Goal: Task Accomplishment & Management: Complete application form

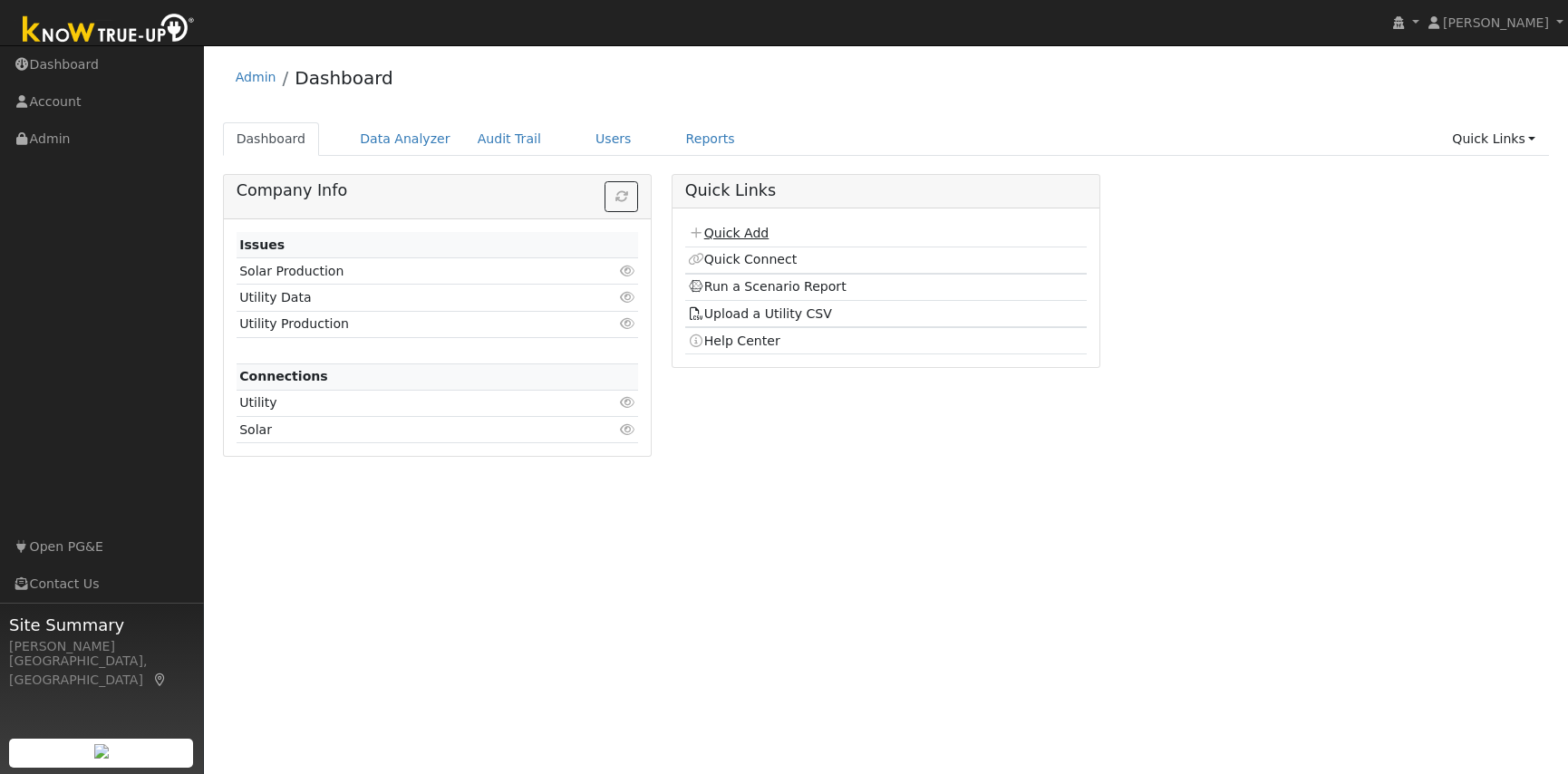
click at [736, 239] on link "Quick Add" at bounding box center [727, 233] width 80 height 15
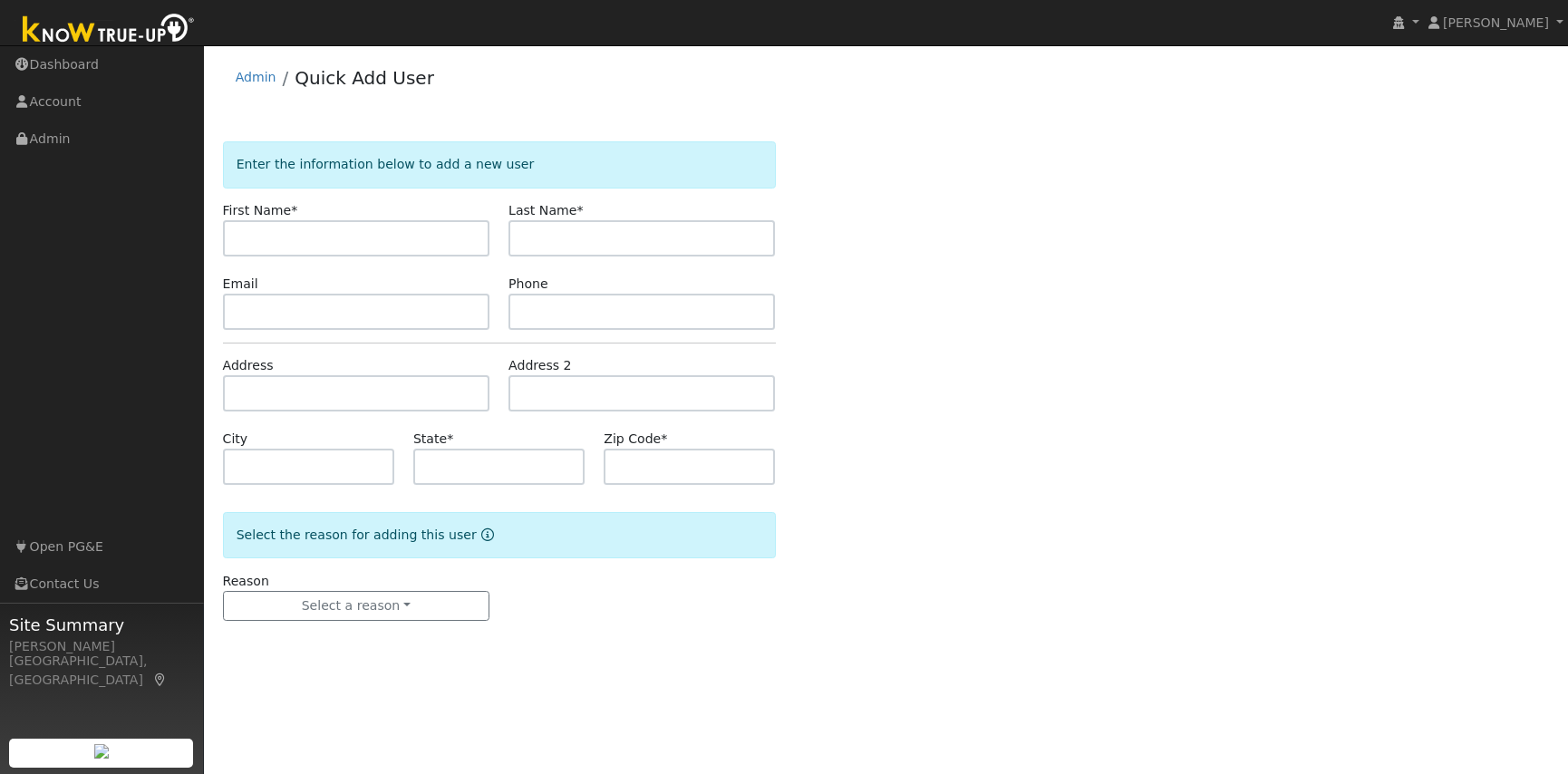
click at [251, 242] on input "text" at bounding box center [356, 238] width 267 height 36
type input "Ben"
type input "[PERSON_NAME]"
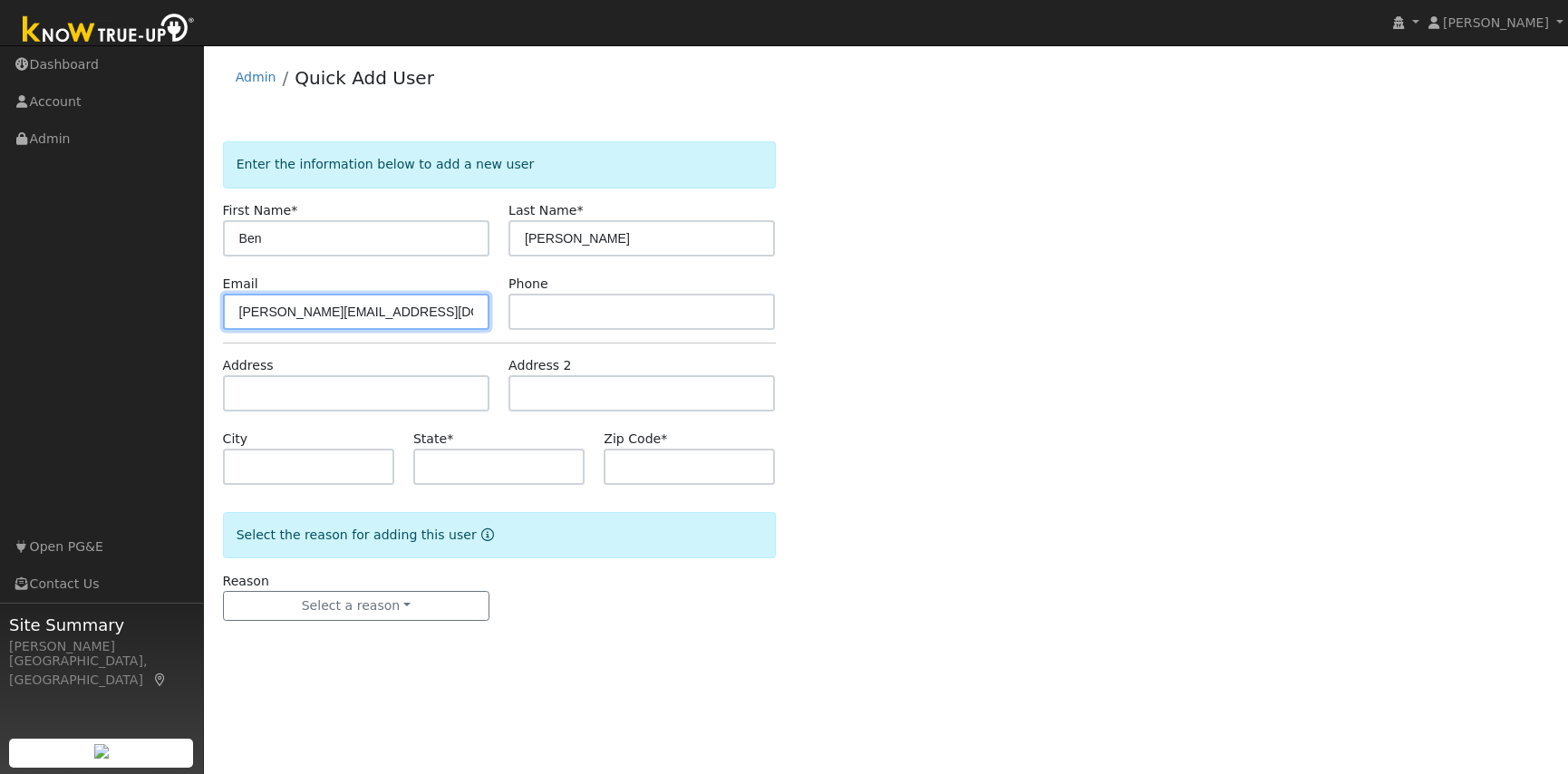
type input "[PERSON_NAME][EMAIL_ADDRESS][DOMAIN_NAME]"
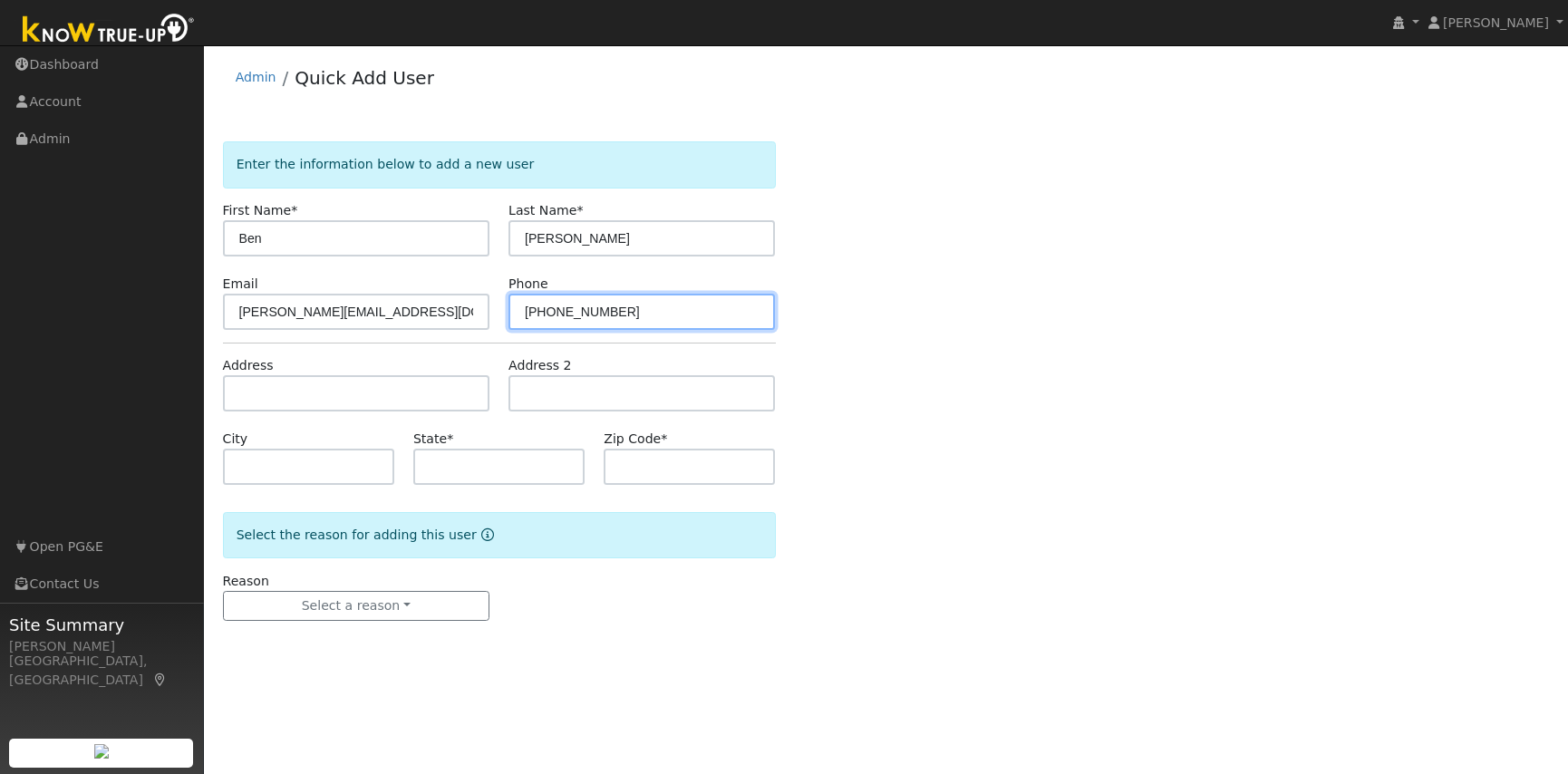
type input "[PHONE_NUMBER]"
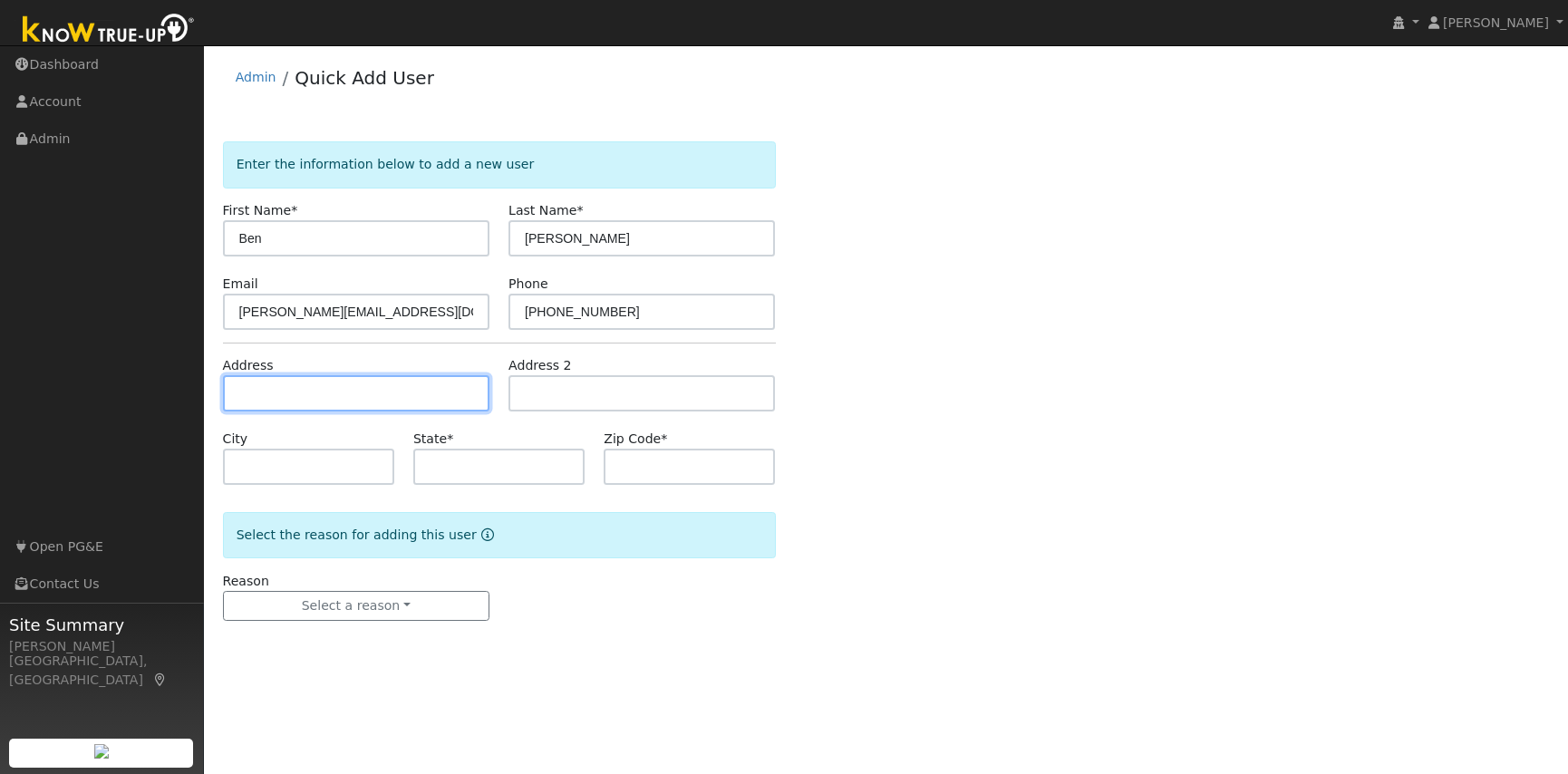
click at [274, 395] on input "text" at bounding box center [356, 393] width 267 height 36
type input "11550 Jennifer Court"
type input "Sonora"
type input "CA"
type input "95370"
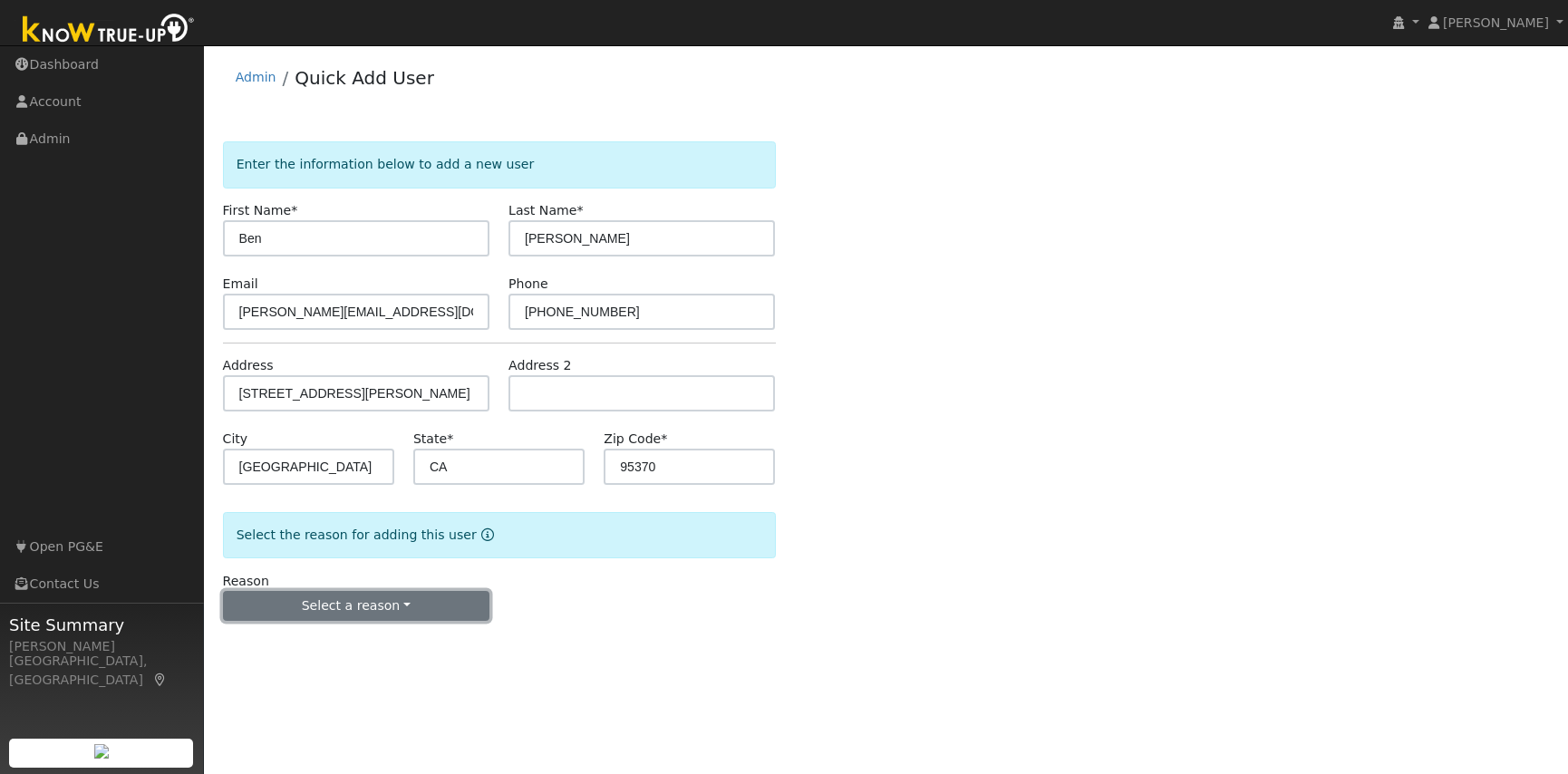
click at [405, 604] on button "Select a reason" at bounding box center [356, 606] width 267 height 31
click at [289, 642] on link "New lead" at bounding box center [324, 643] width 201 height 25
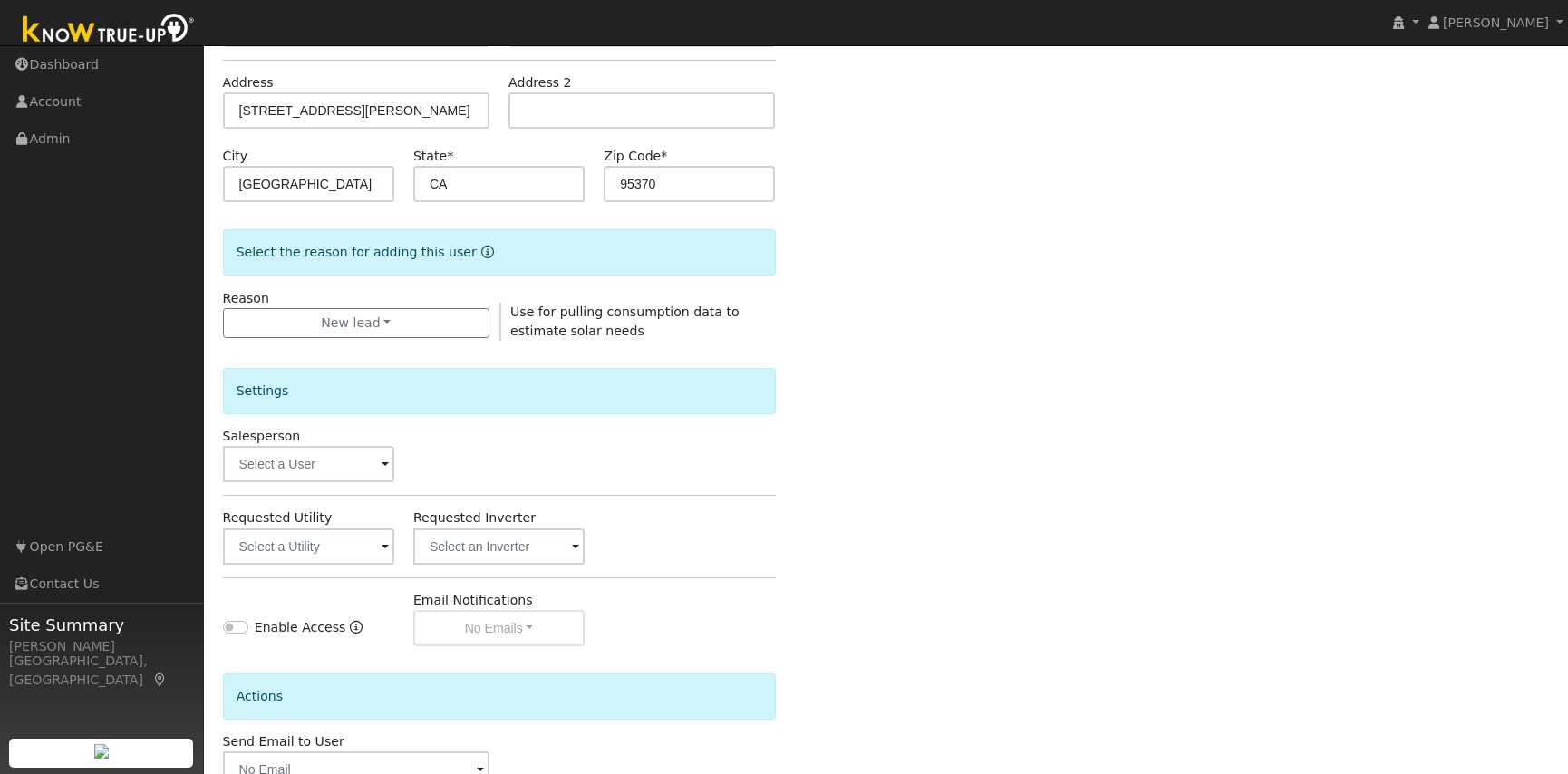
scroll to position [400, 0]
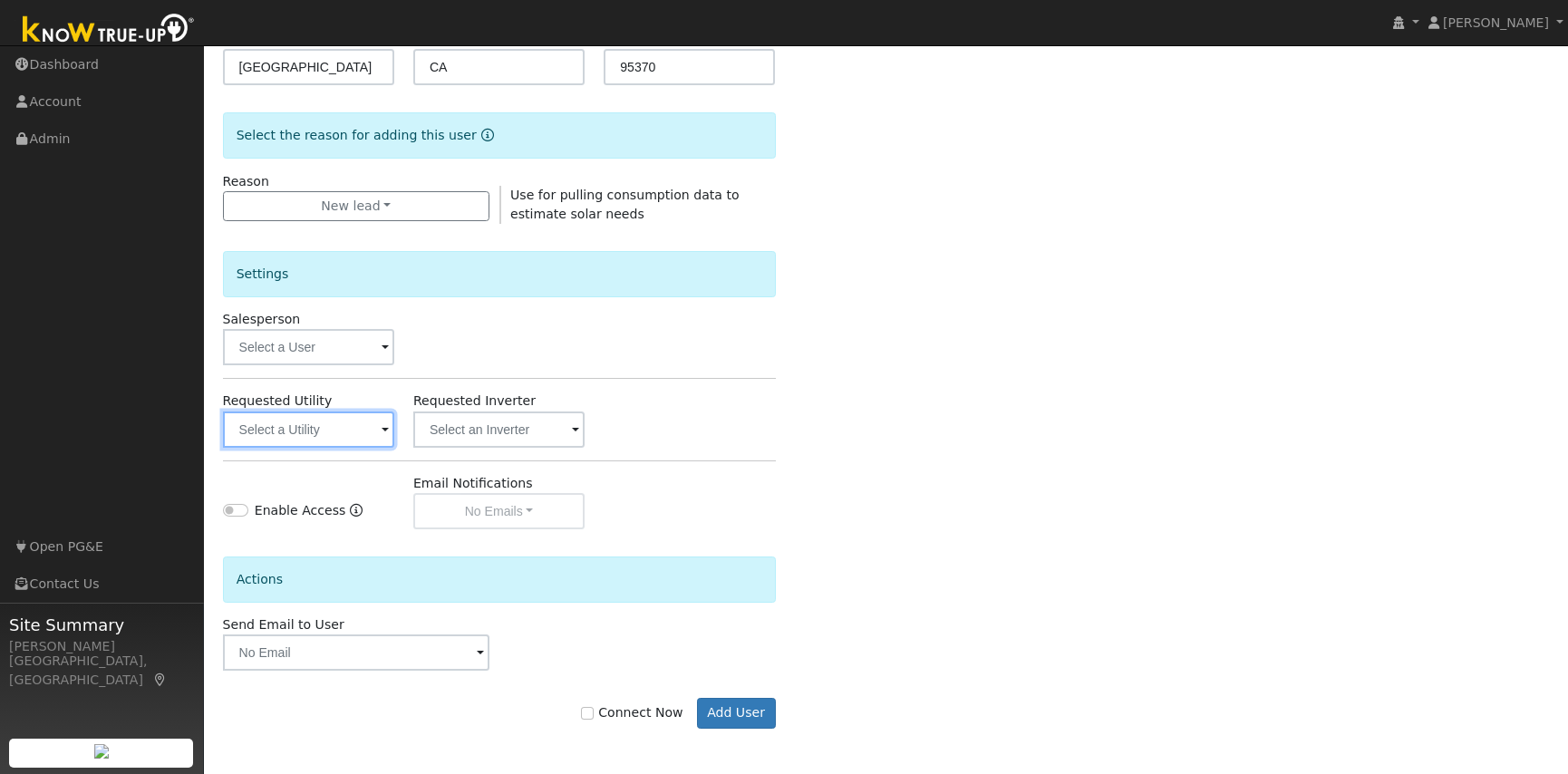
click at [317, 434] on input "text" at bounding box center [308, 429] width 172 height 36
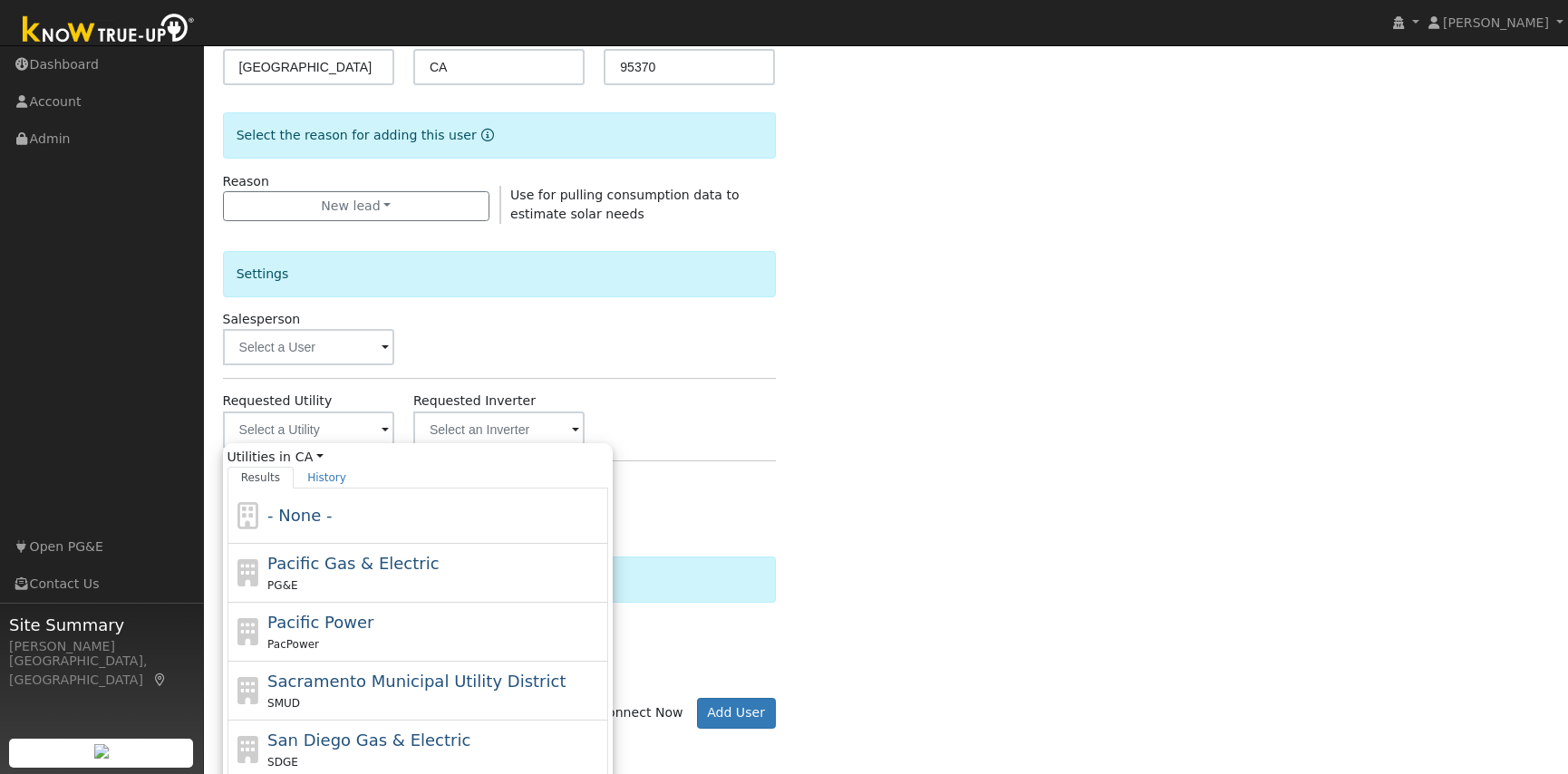
click at [418, 570] on span "Pacific Gas & Electric" at bounding box center [353, 564] width 172 height 19
type input "Pacific Gas & Electric"
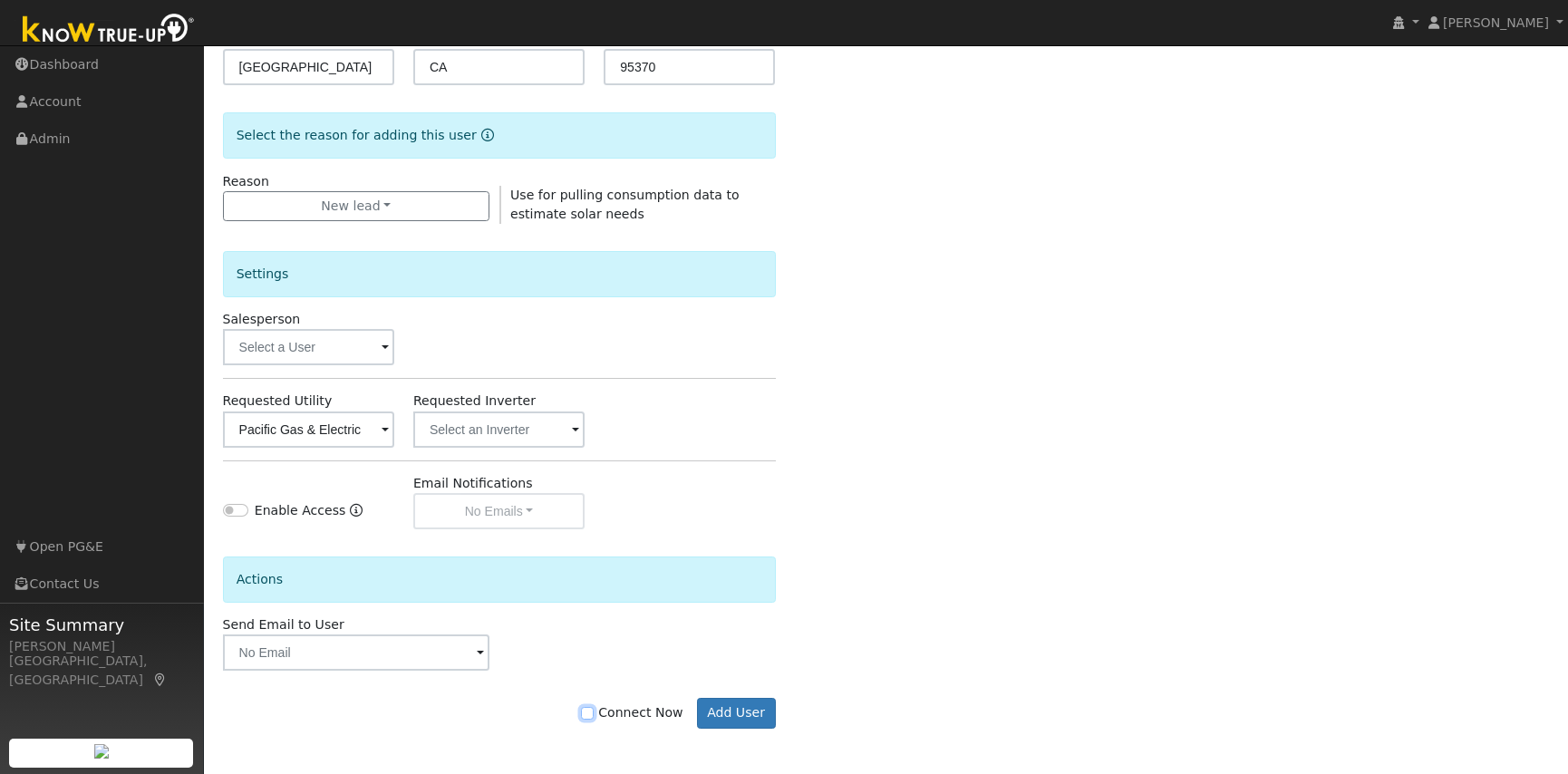
click at [592, 715] on input "Connect Now" at bounding box center [587, 713] width 13 height 13
checkbox input "true"
click at [713, 714] on button "Add User" at bounding box center [736, 714] width 79 height 31
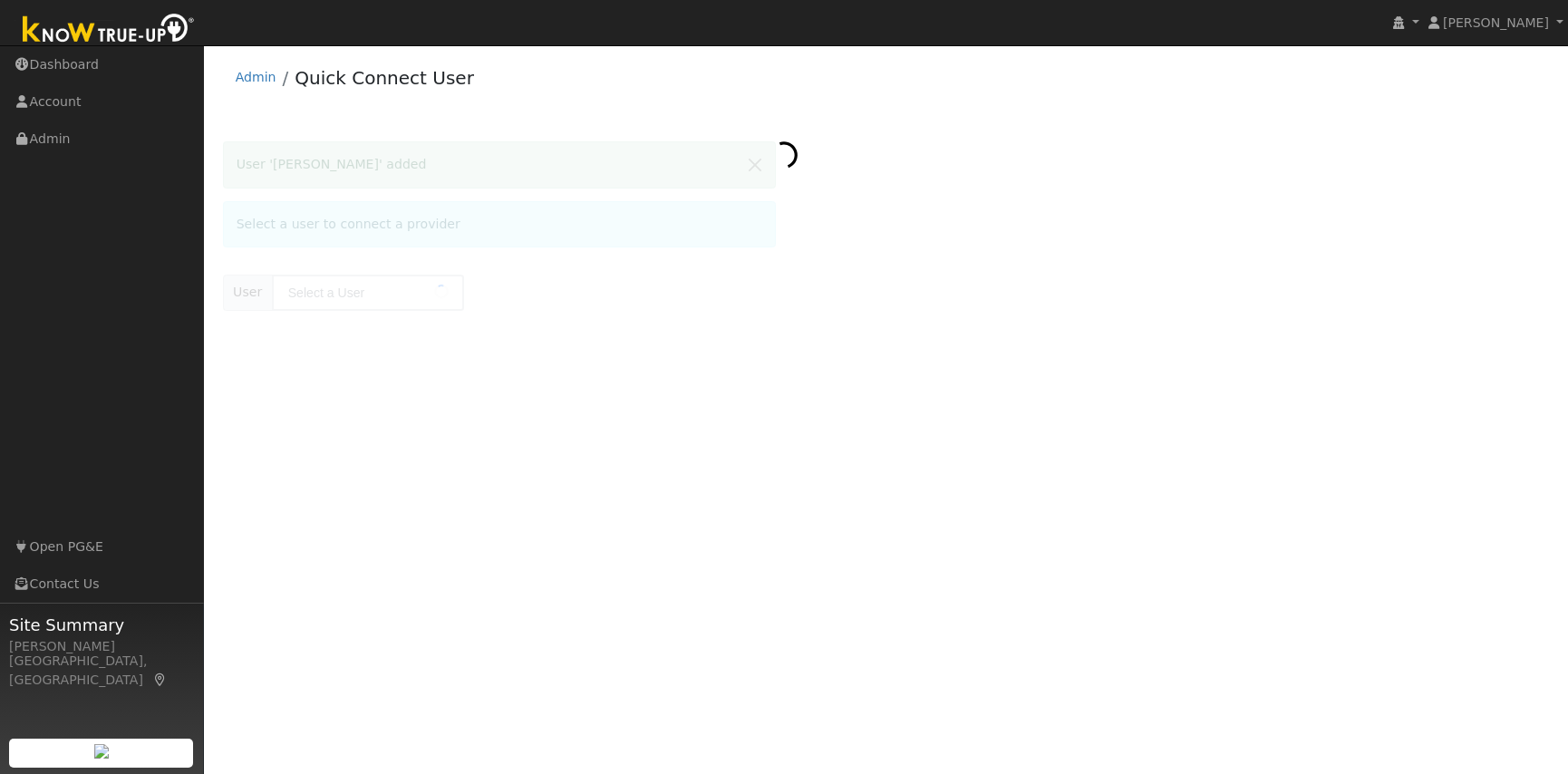
type input "[PERSON_NAME]"
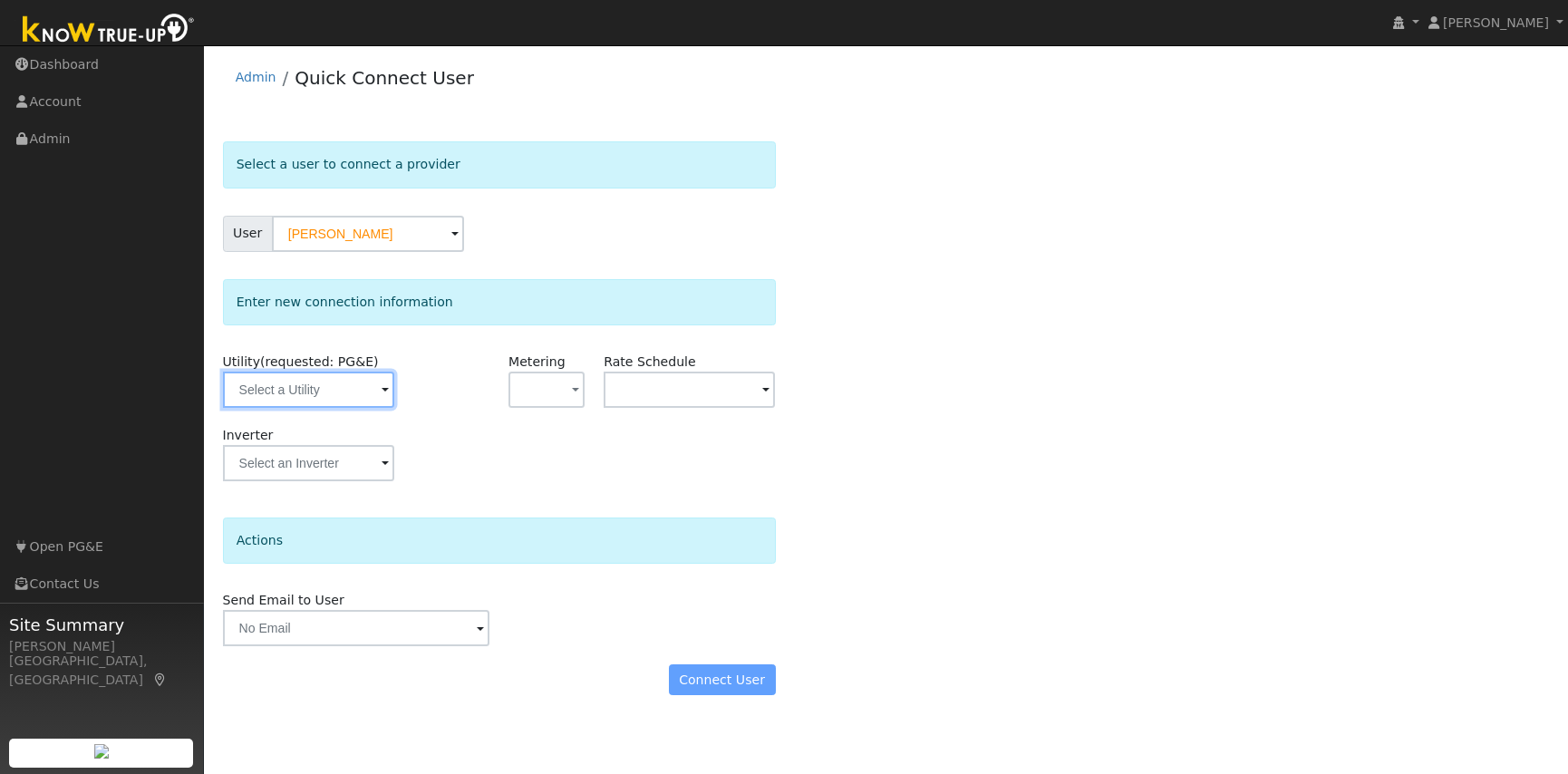
click at [359, 376] on input "text" at bounding box center [308, 389] width 172 height 36
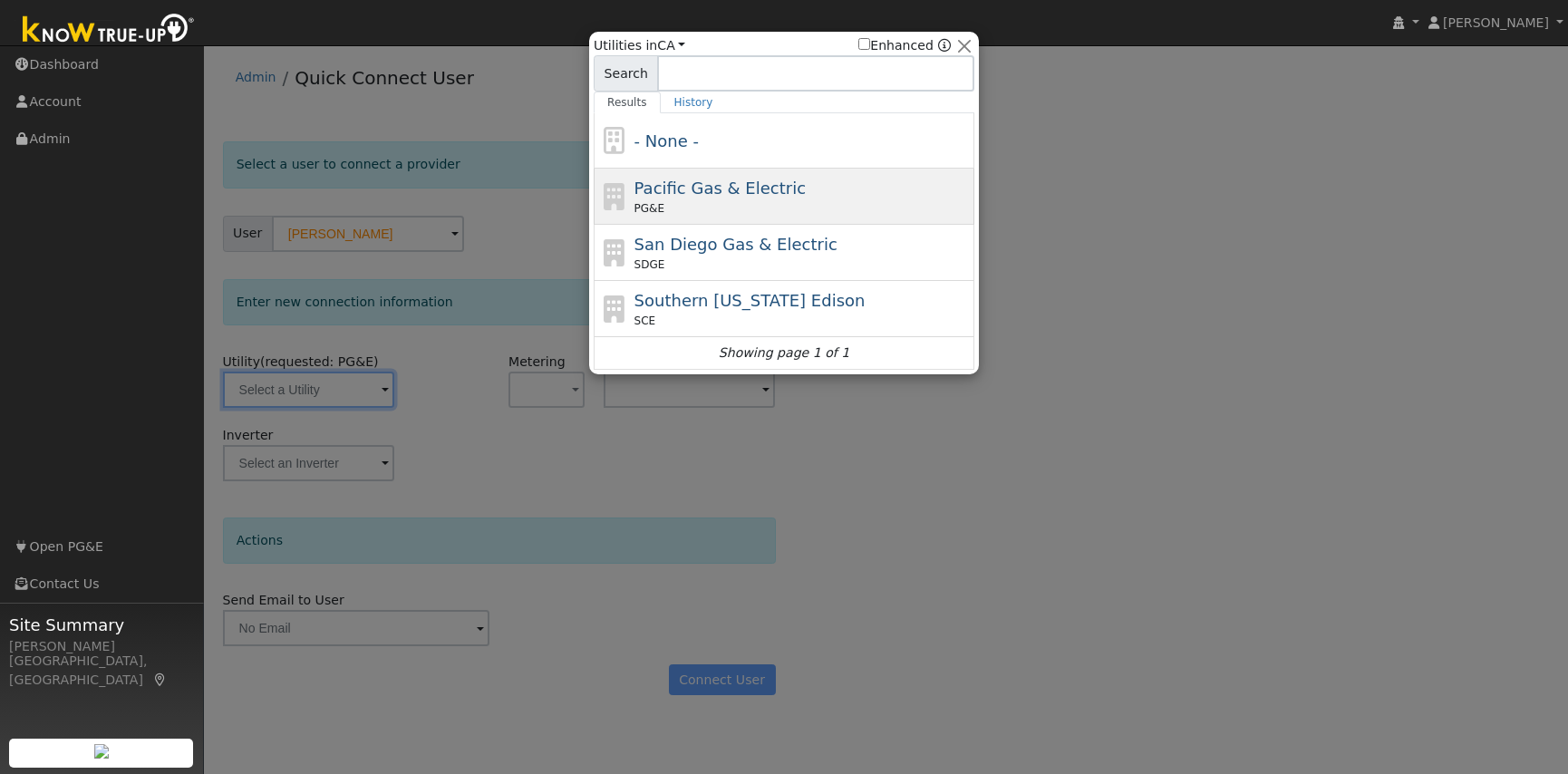
click at [768, 186] on span "Pacific Gas & Electric" at bounding box center [720, 188] width 172 height 19
type input "PG&E"
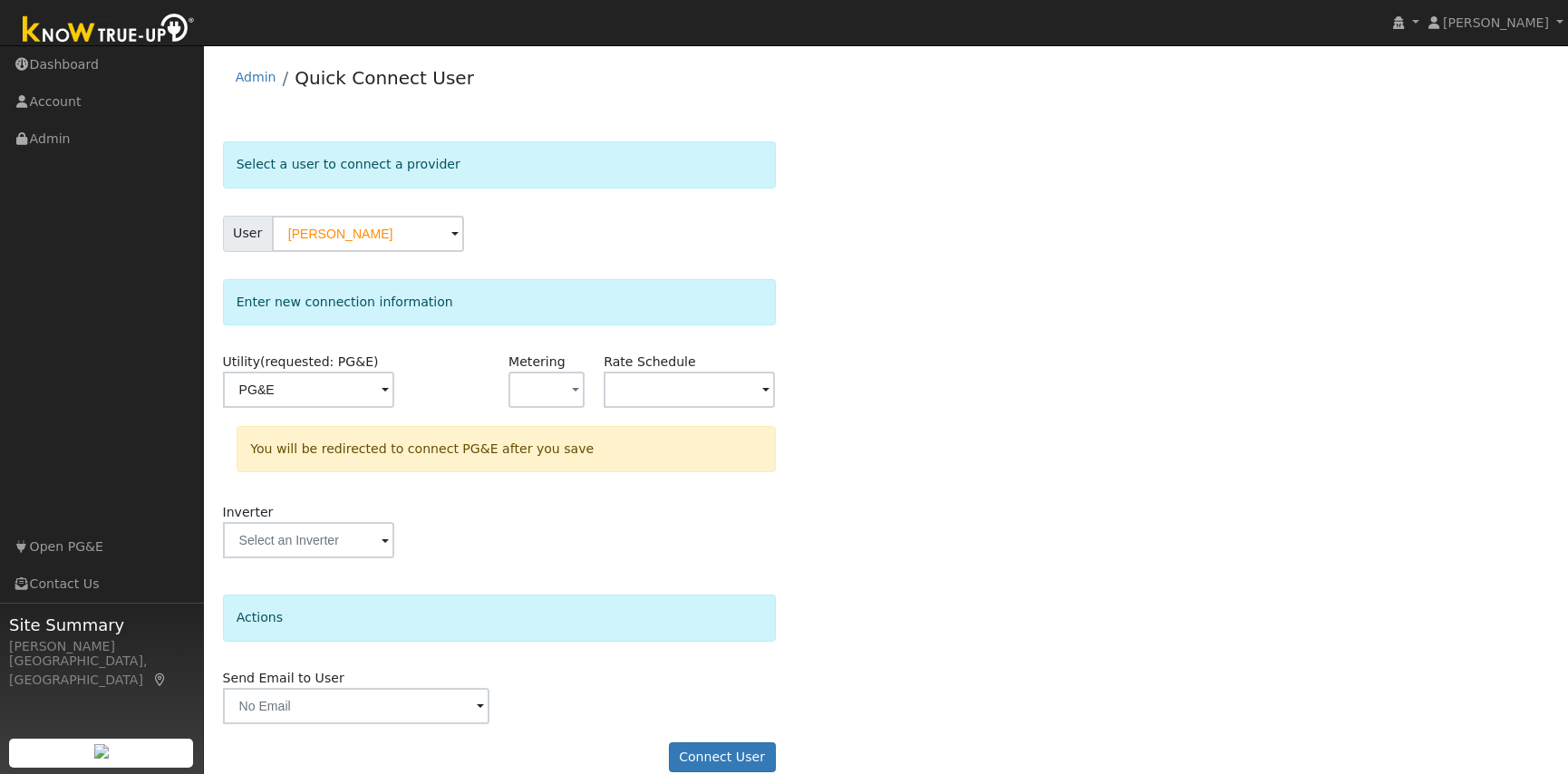
click at [389, 388] on span at bounding box center [384, 391] width 7 height 20
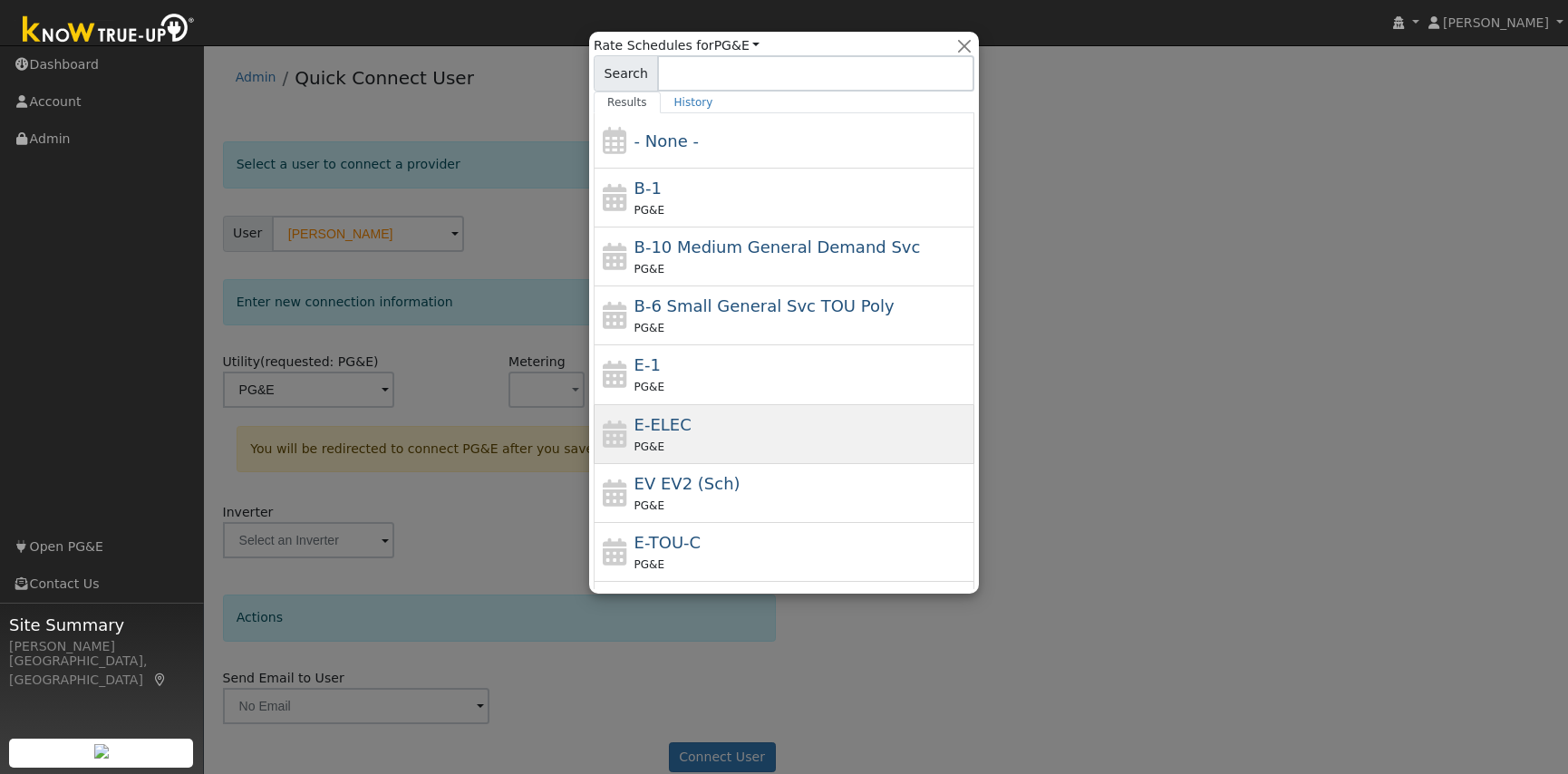
click at [669, 433] on span "E-ELEC" at bounding box center [662, 425] width 57 height 19
type input "E-ELEC"
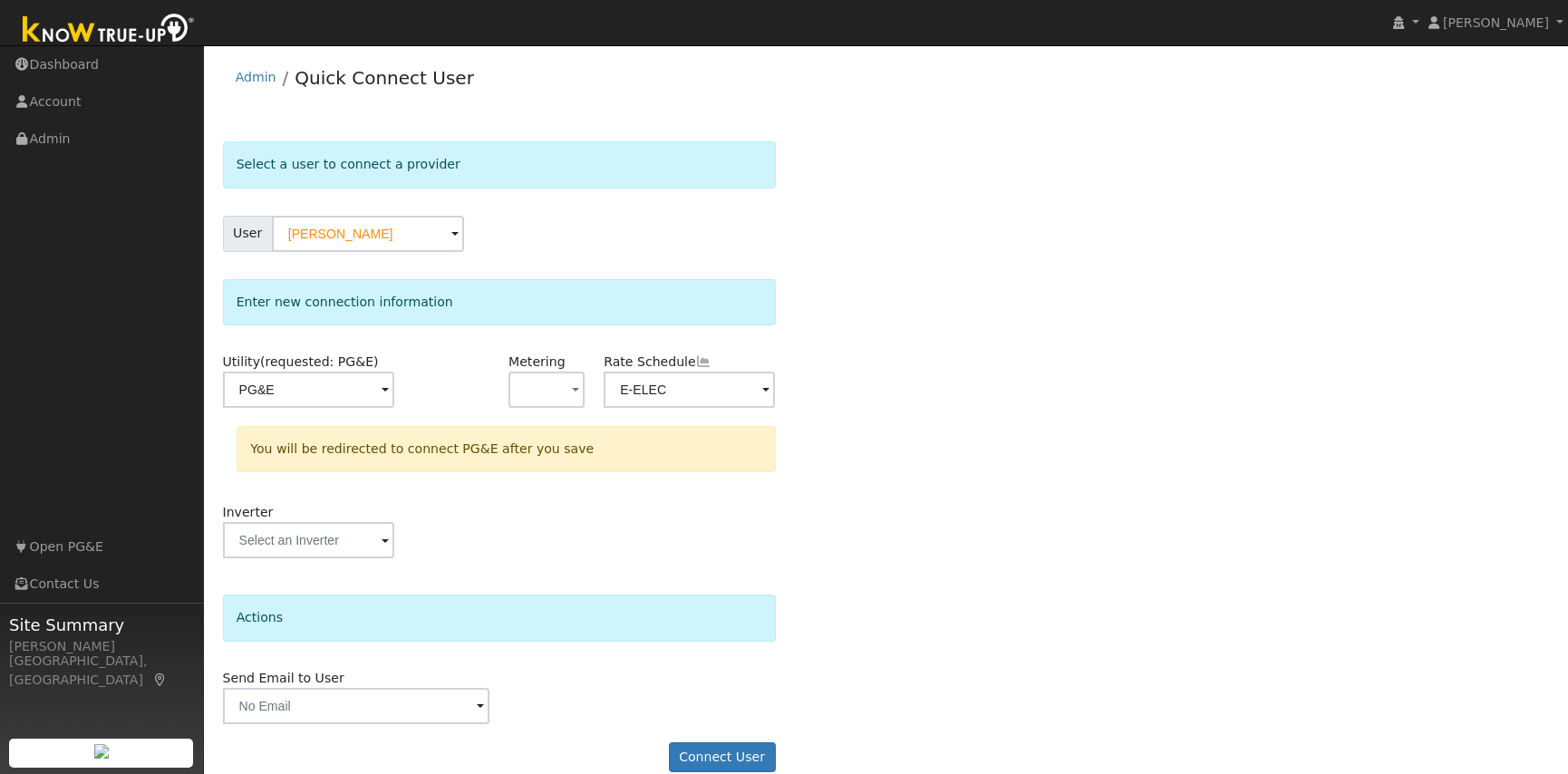
scroll to position [25, 0]
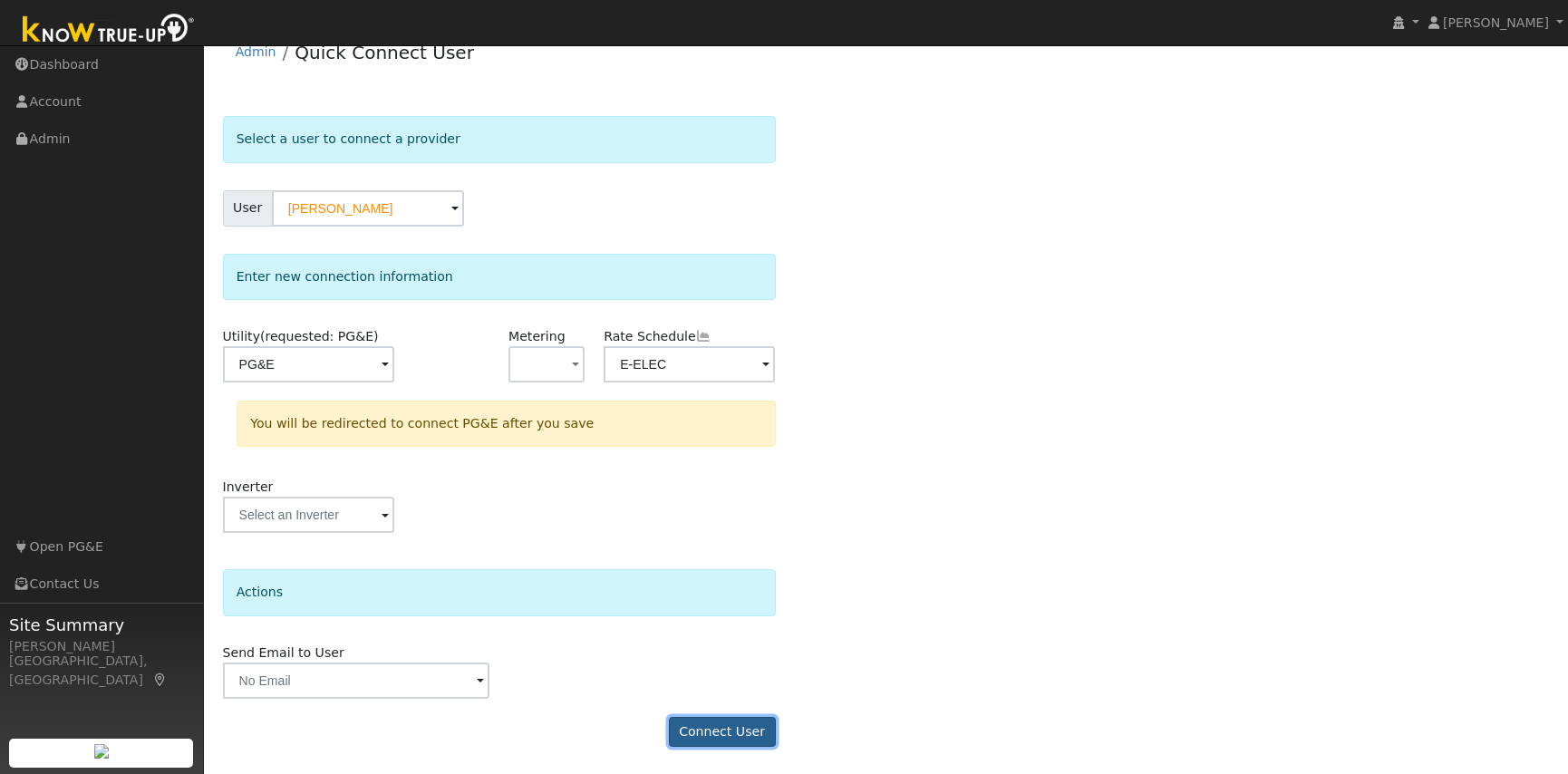
click at [717, 729] on button "Connect User" at bounding box center [722, 732] width 107 height 31
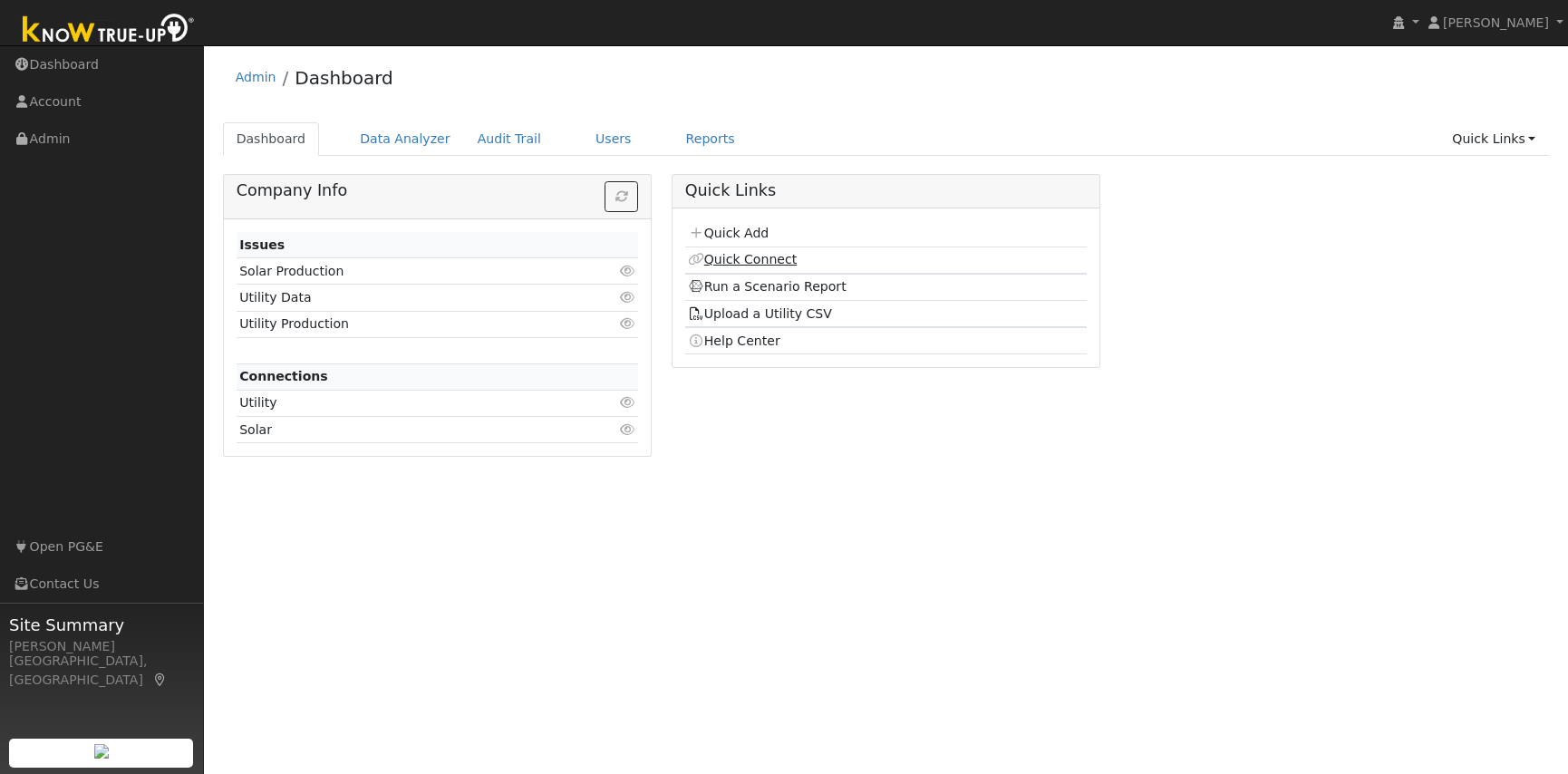
click at [729, 254] on link "Quick Connect" at bounding box center [742, 259] width 109 height 15
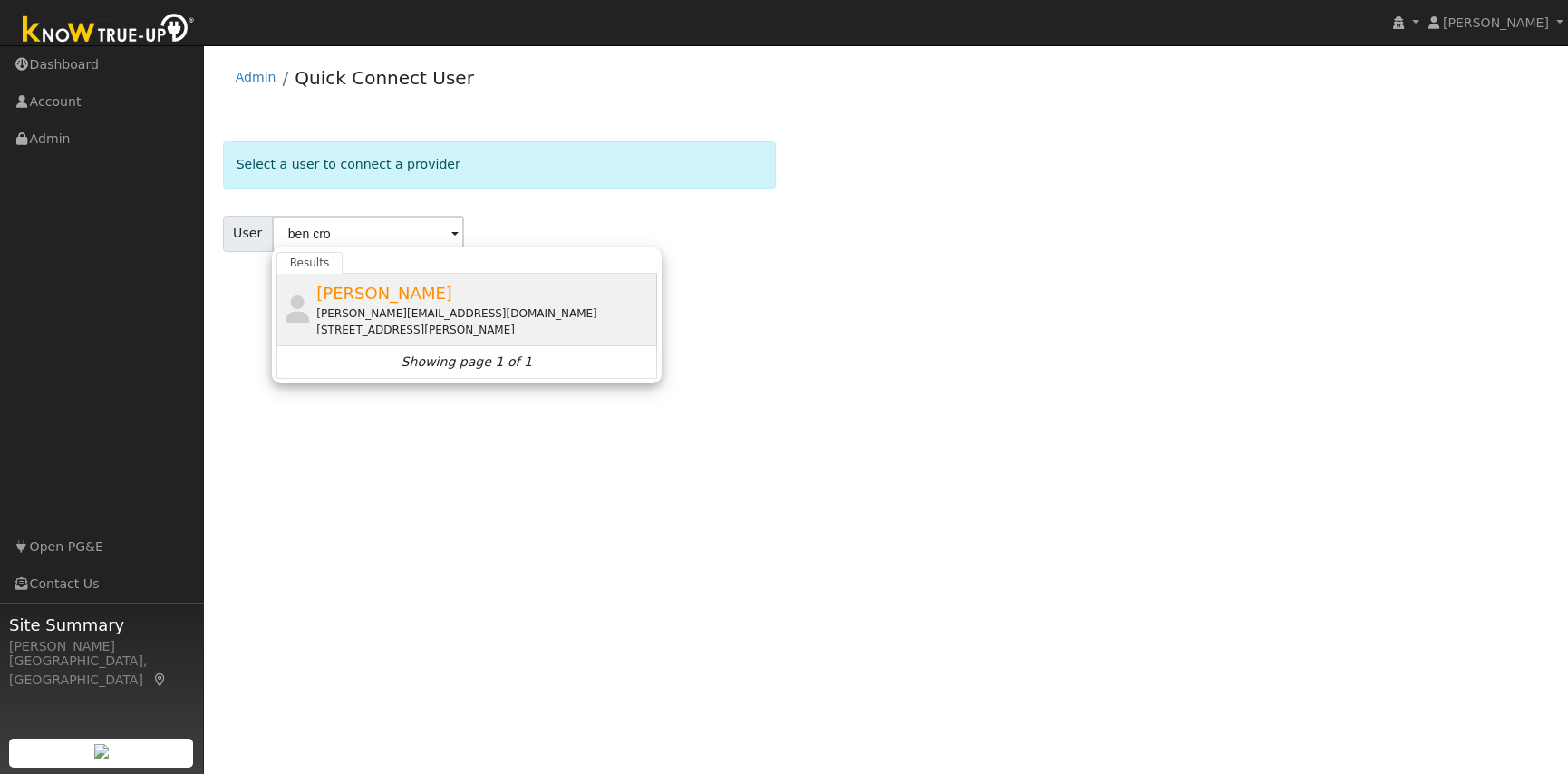
click at [382, 322] on div "[STREET_ADDRESS][PERSON_NAME]" at bounding box center [484, 330] width 336 height 16
type input "[PERSON_NAME]"
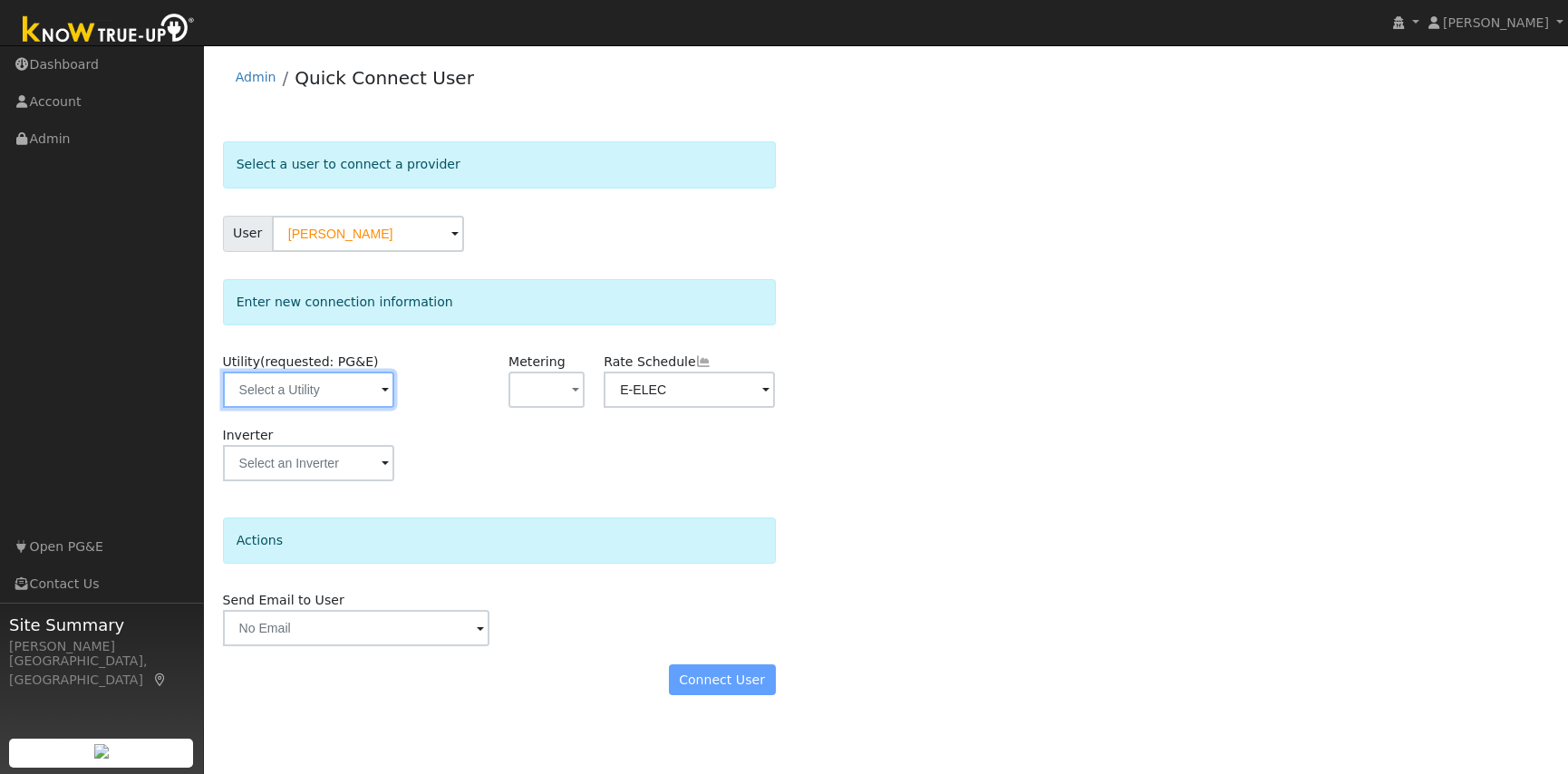
click at [319, 397] on input "text" at bounding box center [308, 389] width 172 height 36
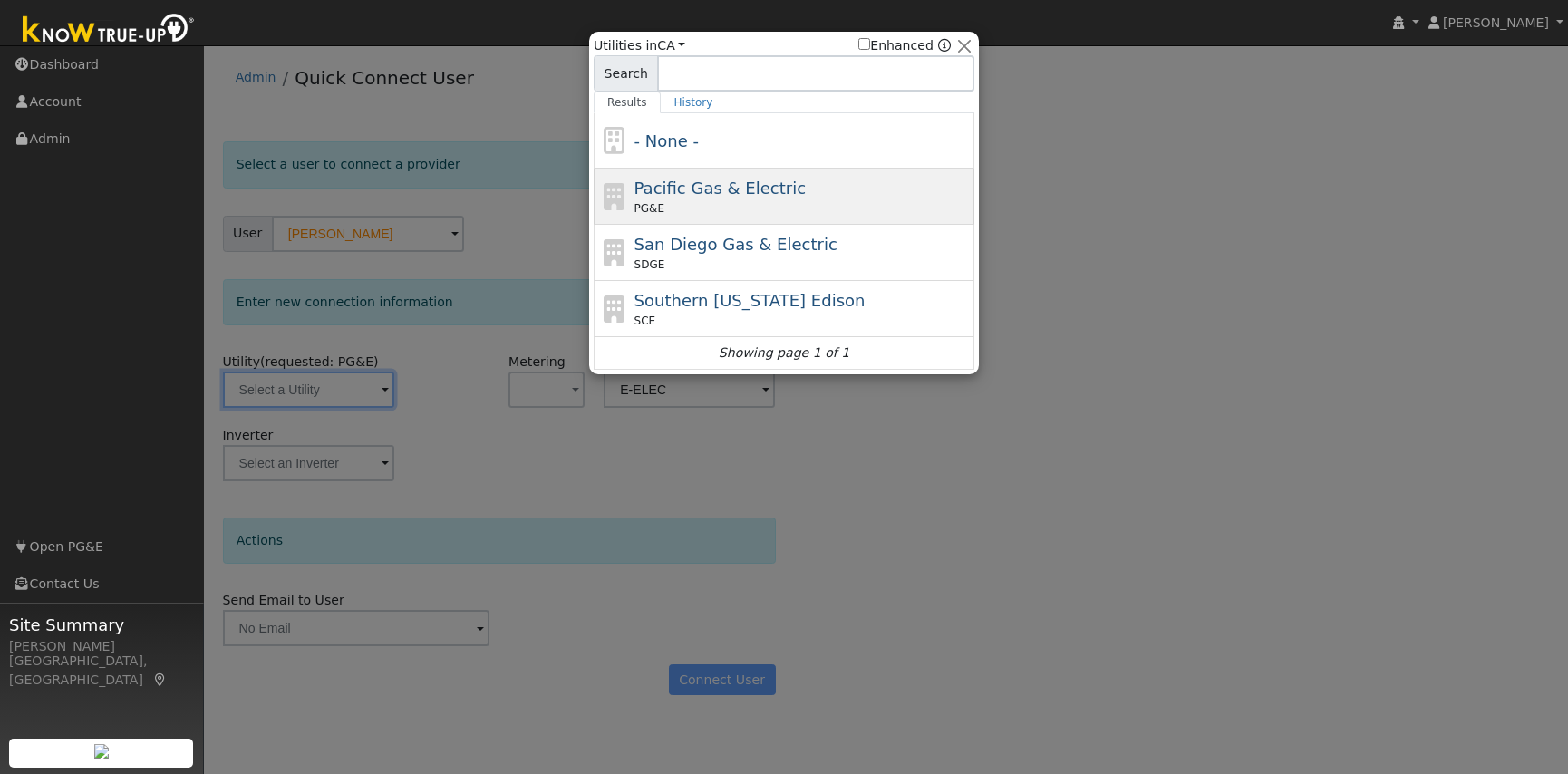
click at [771, 198] on div "Pacific Gas & Electric PG&E" at bounding box center [802, 196] width 336 height 41
type input "PG&E"
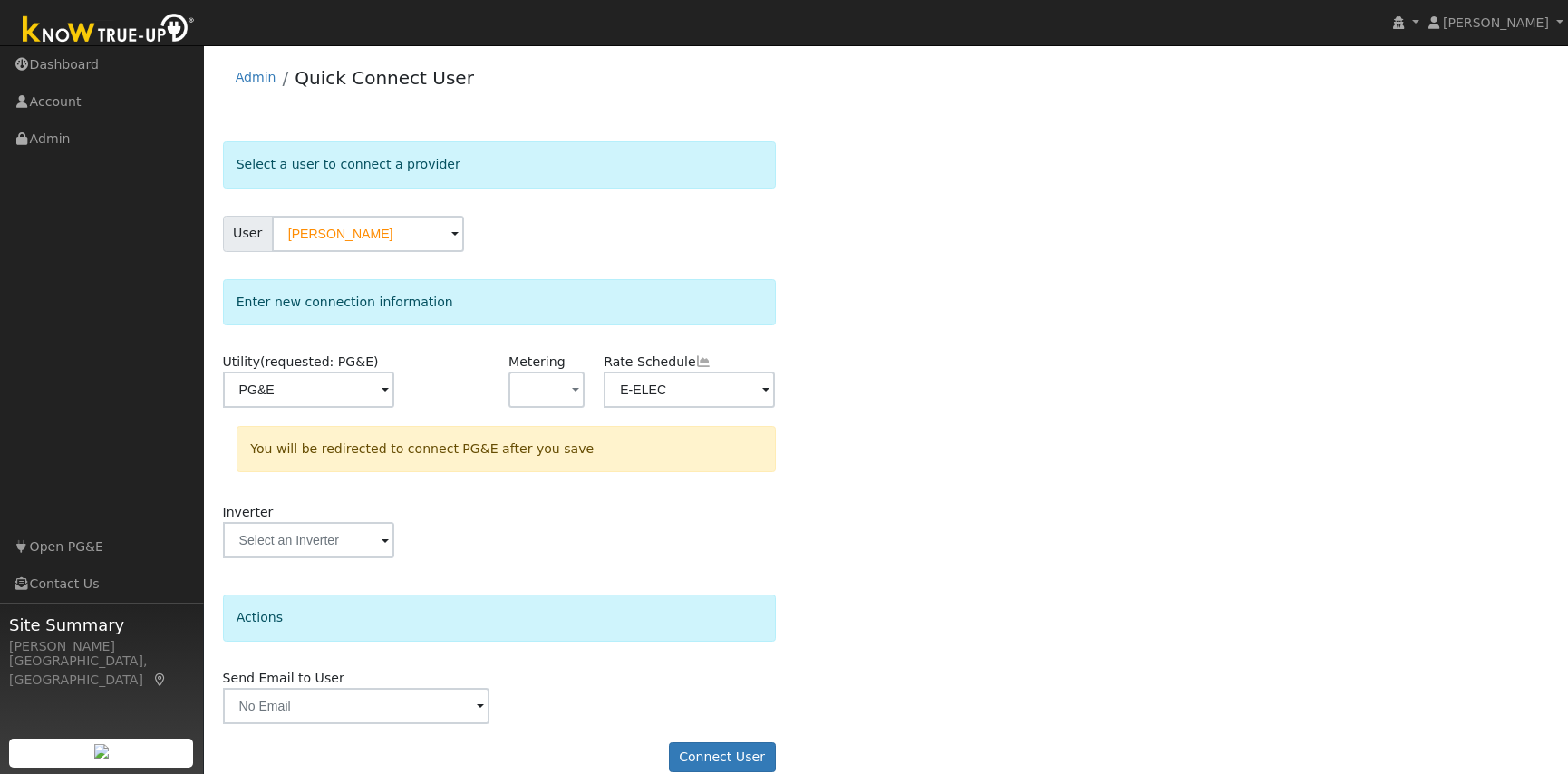
scroll to position [25, 0]
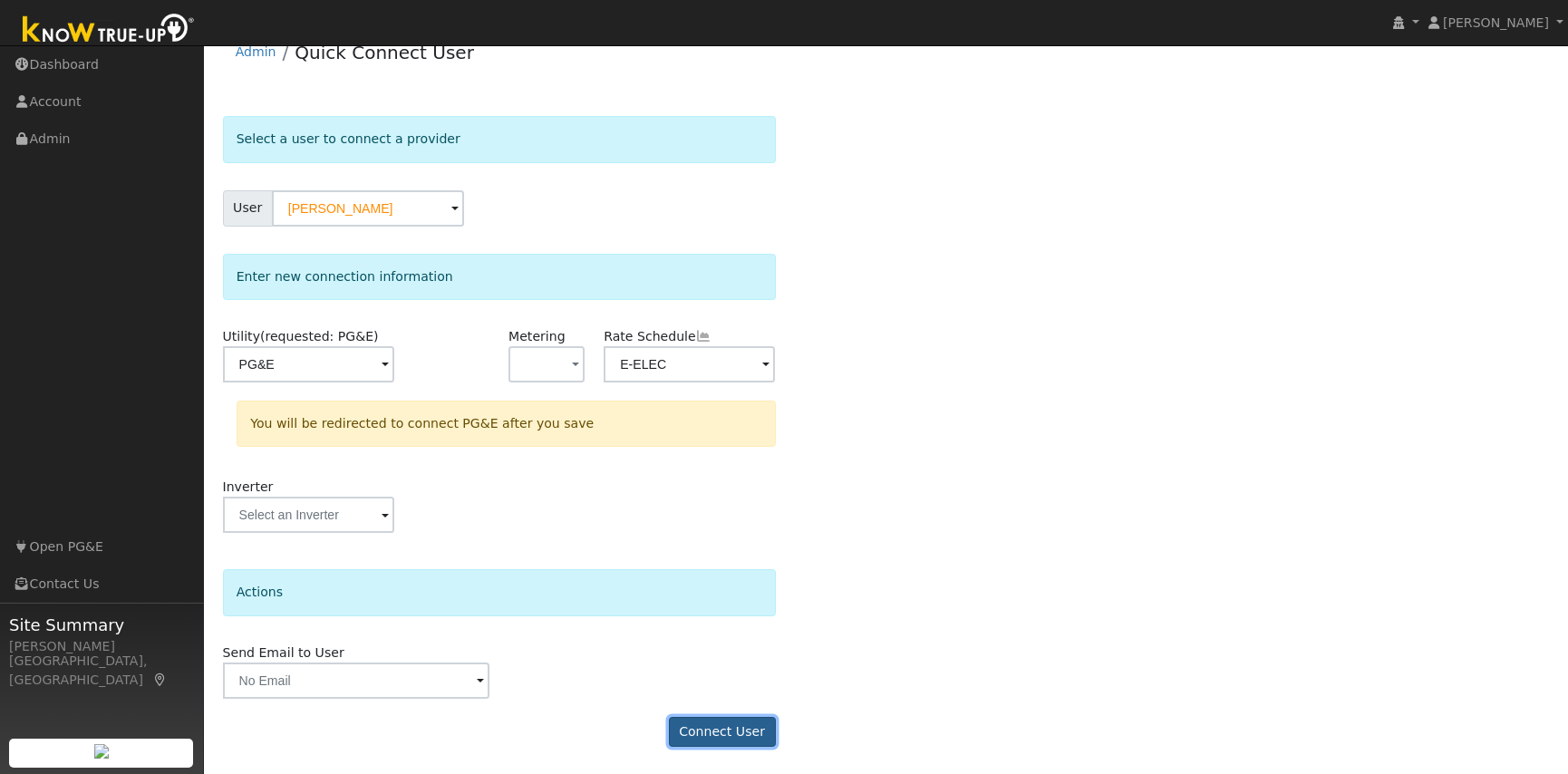
click at [722, 728] on button "Connect User" at bounding box center [722, 732] width 107 height 31
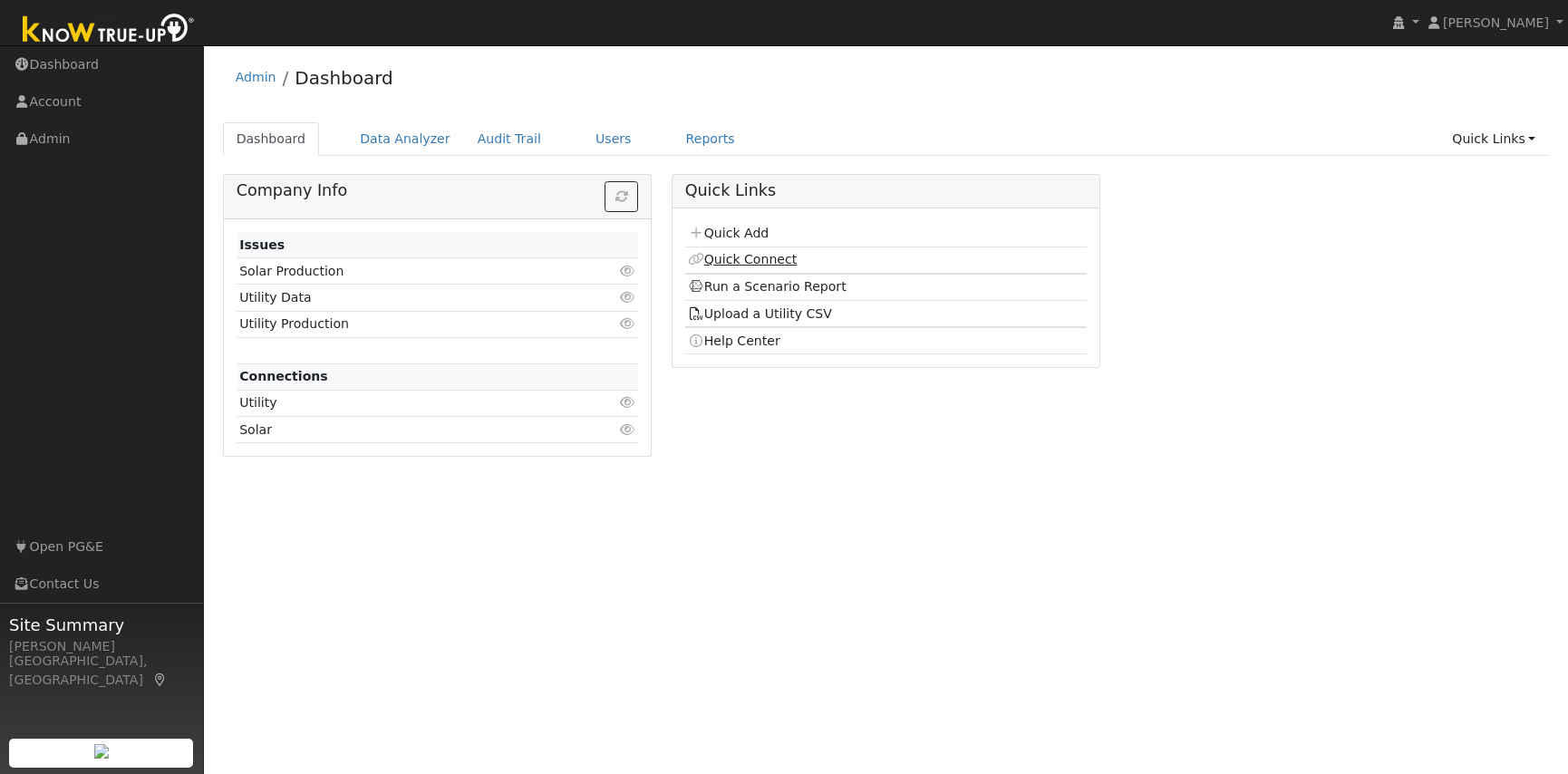
click at [775, 257] on link "Quick Connect" at bounding box center [742, 259] width 109 height 15
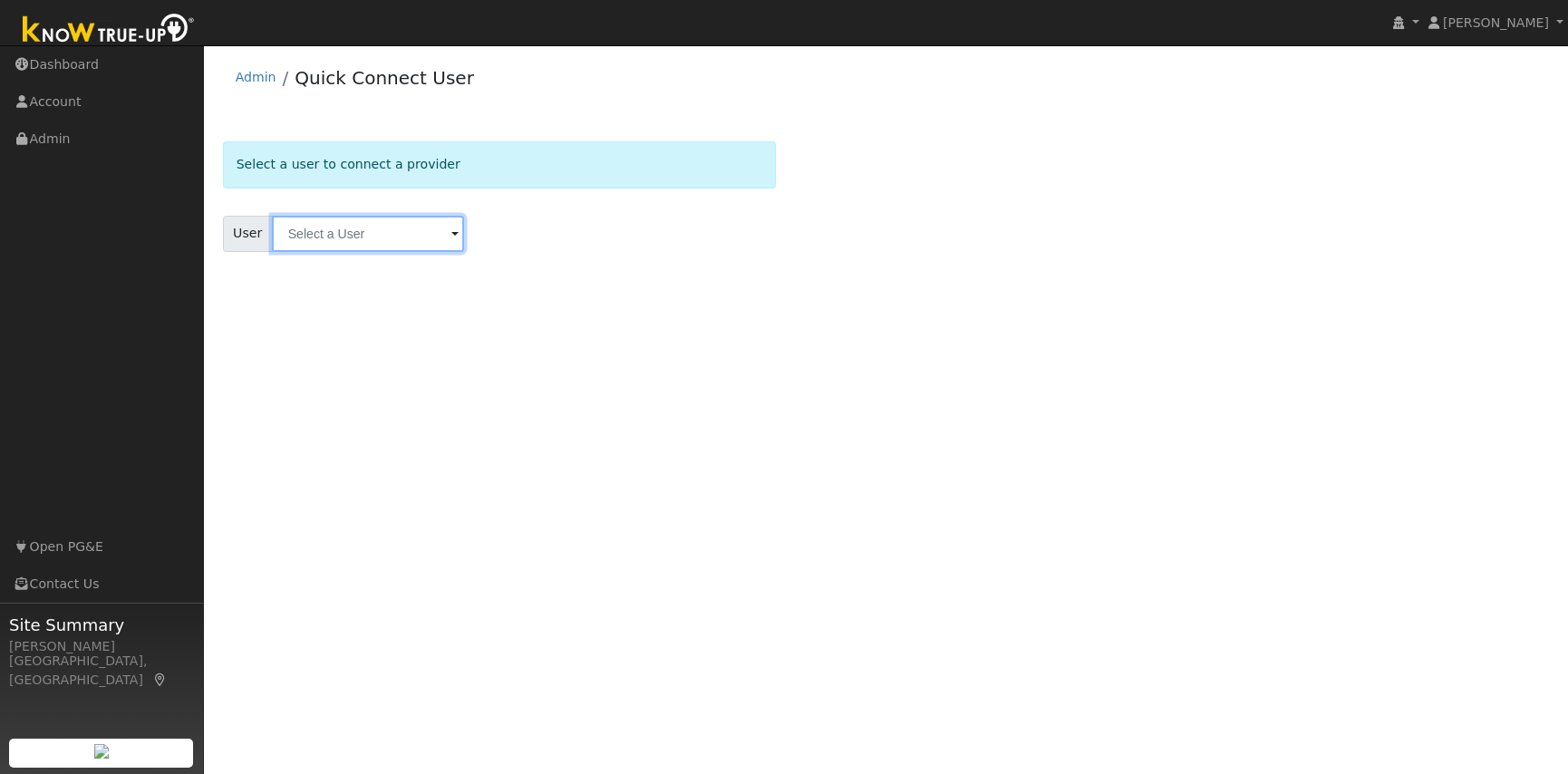
click at [354, 240] on input "text" at bounding box center [368, 233] width 192 height 36
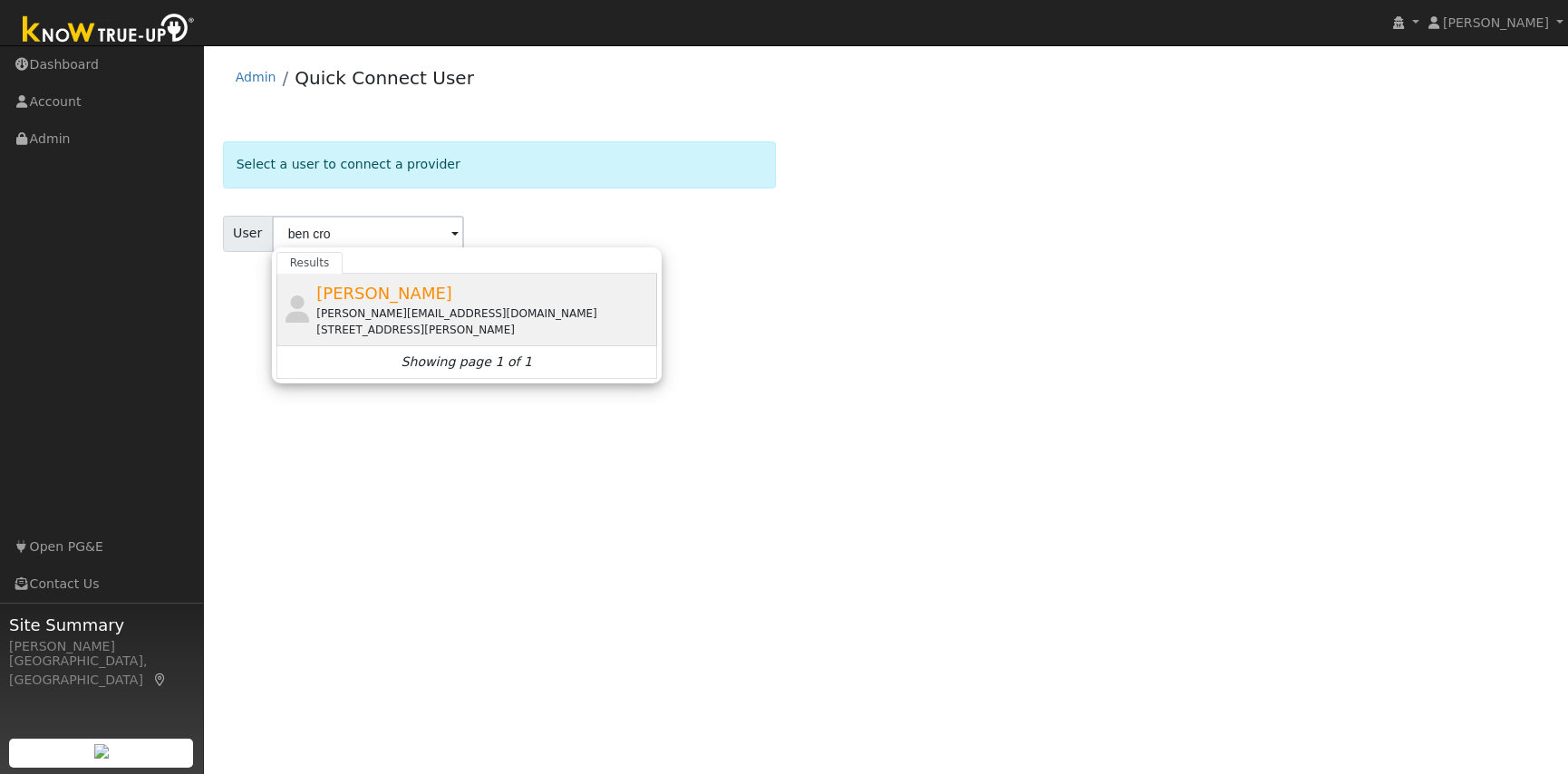
click at [378, 303] on div "Ben Crosby [EMAIL_ADDRESS][DOMAIN_NAME] [STREET_ADDRESS][PERSON_NAME]" at bounding box center [484, 309] width 336 height 57
type input "[PERSON_NAME]"
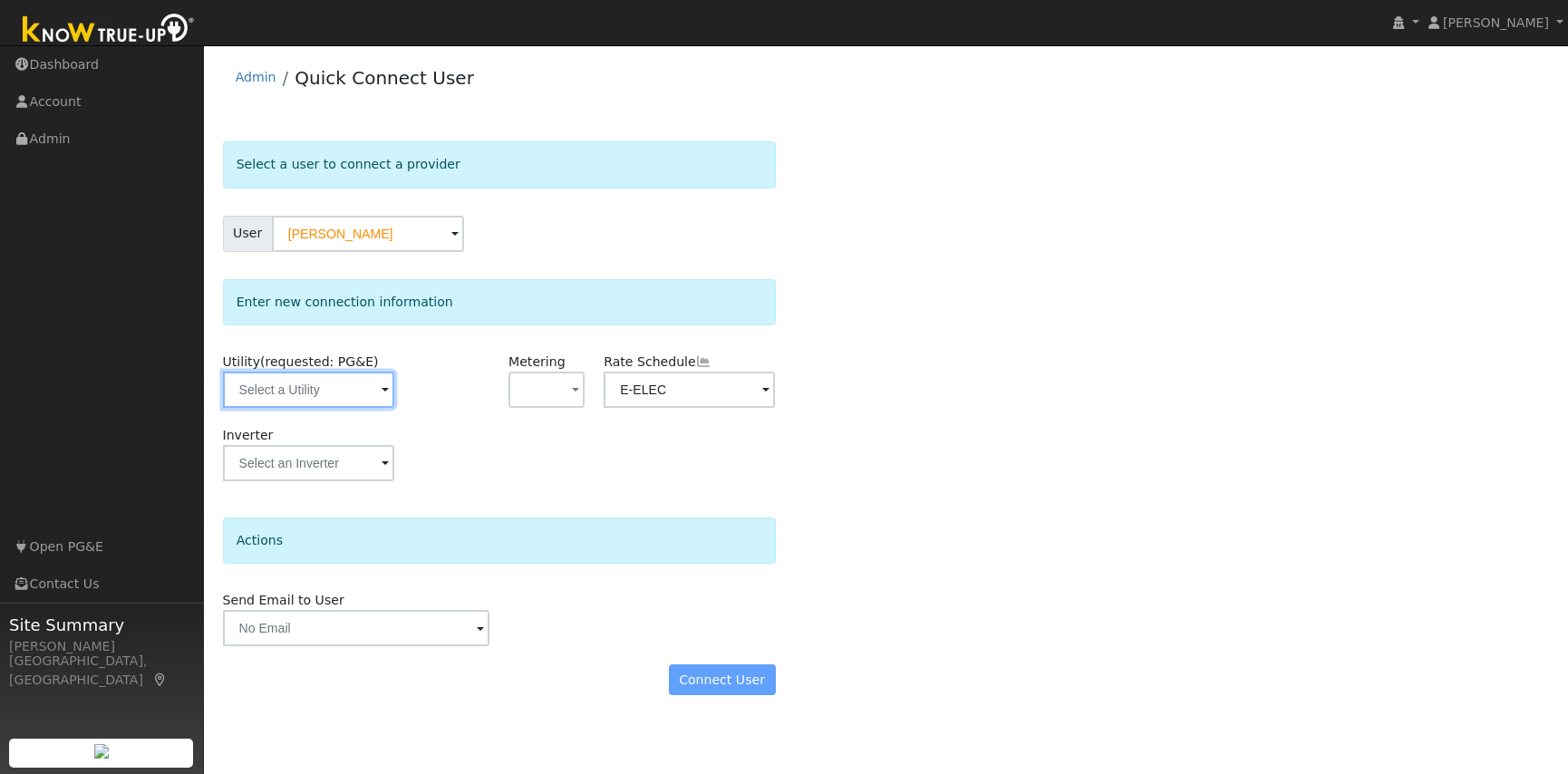
click at [333, 391] on input "text" at bounding box center [308, 389] width 172 height 36
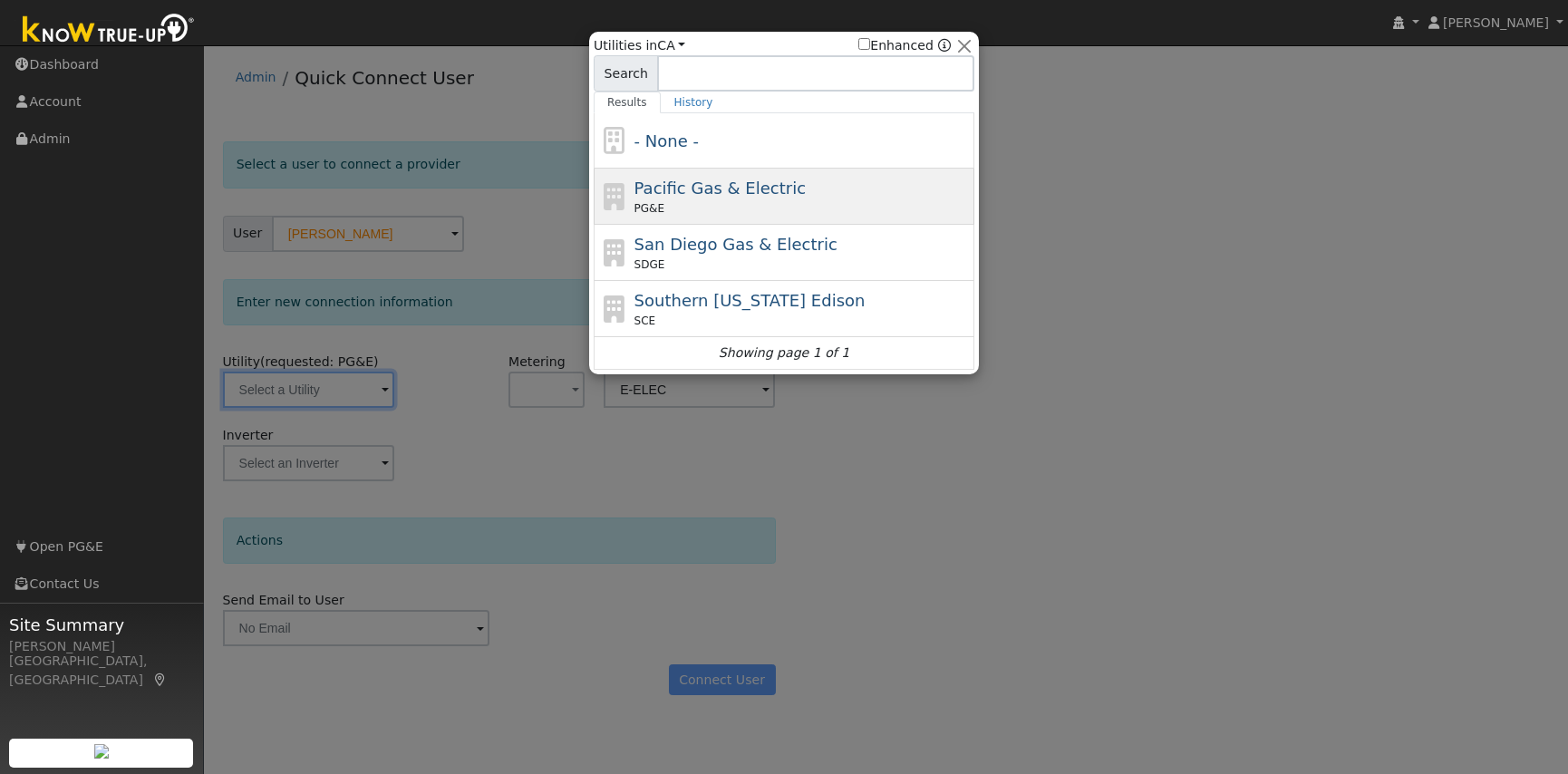
click at [804, 198] on div "Pacific Gas & Electric PG&E" at bounding box center [802, 196] width 336 height 41
type input "PG&E"
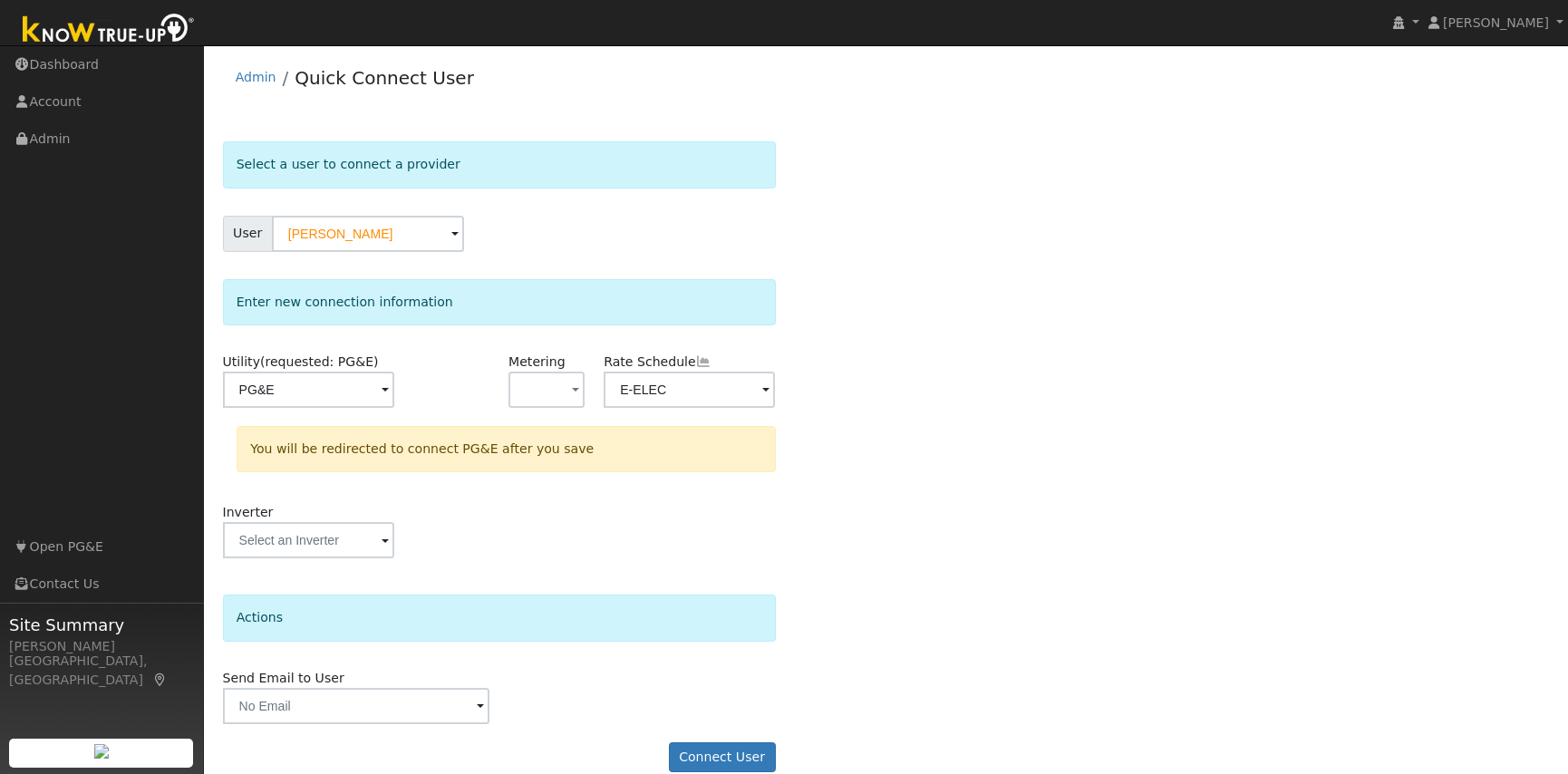
click at [389, 392] on span at bounding box center [384, 391] width 7 height 20
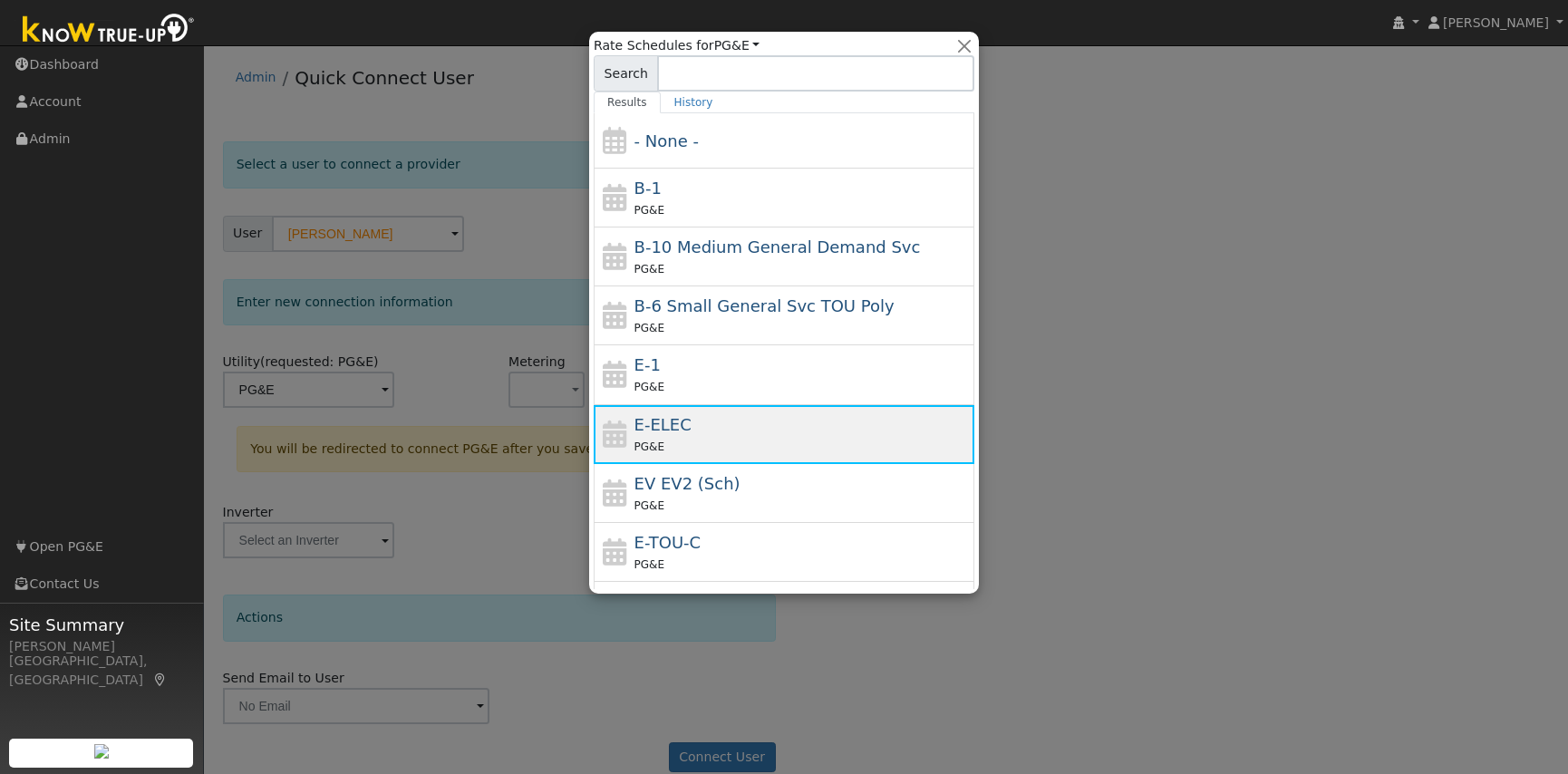
click at [677, 448] on div "PG&E" at bounding box center [802, 446] width 336 height 19
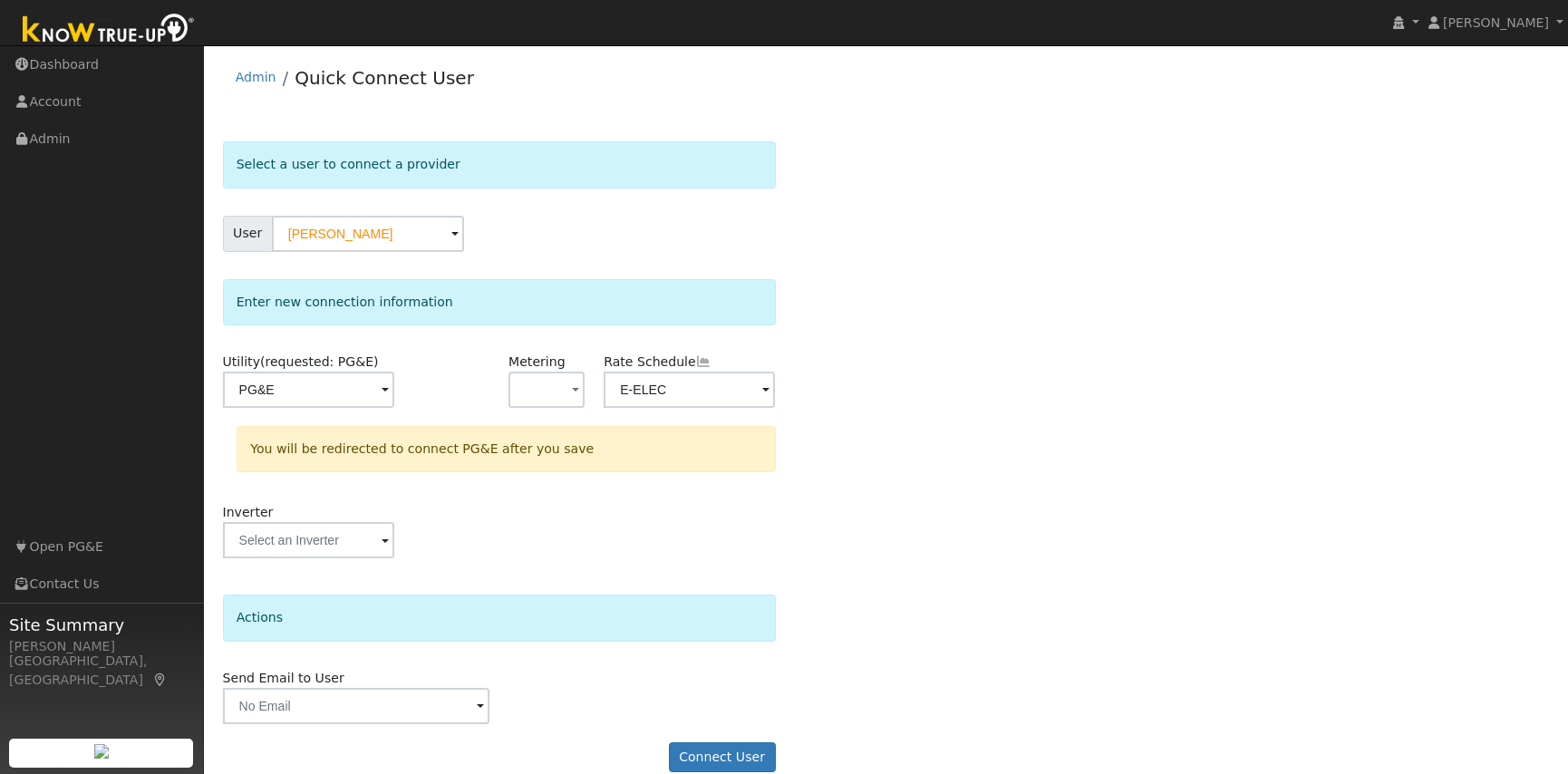
scroll to position [25, 0]
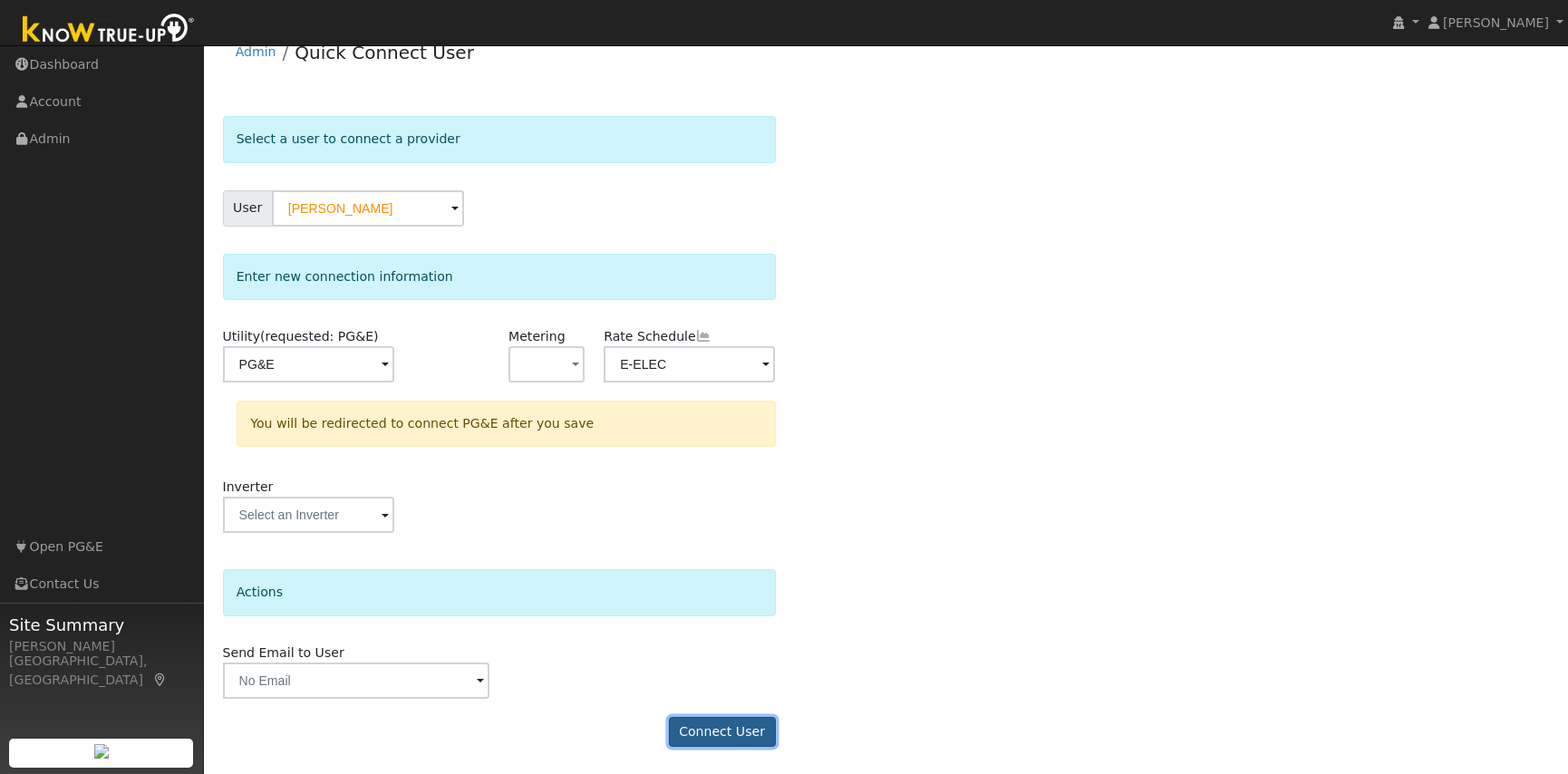
click at [702, 735] on button "Connect User" at bounding box center [722, 732] width 107 height 31
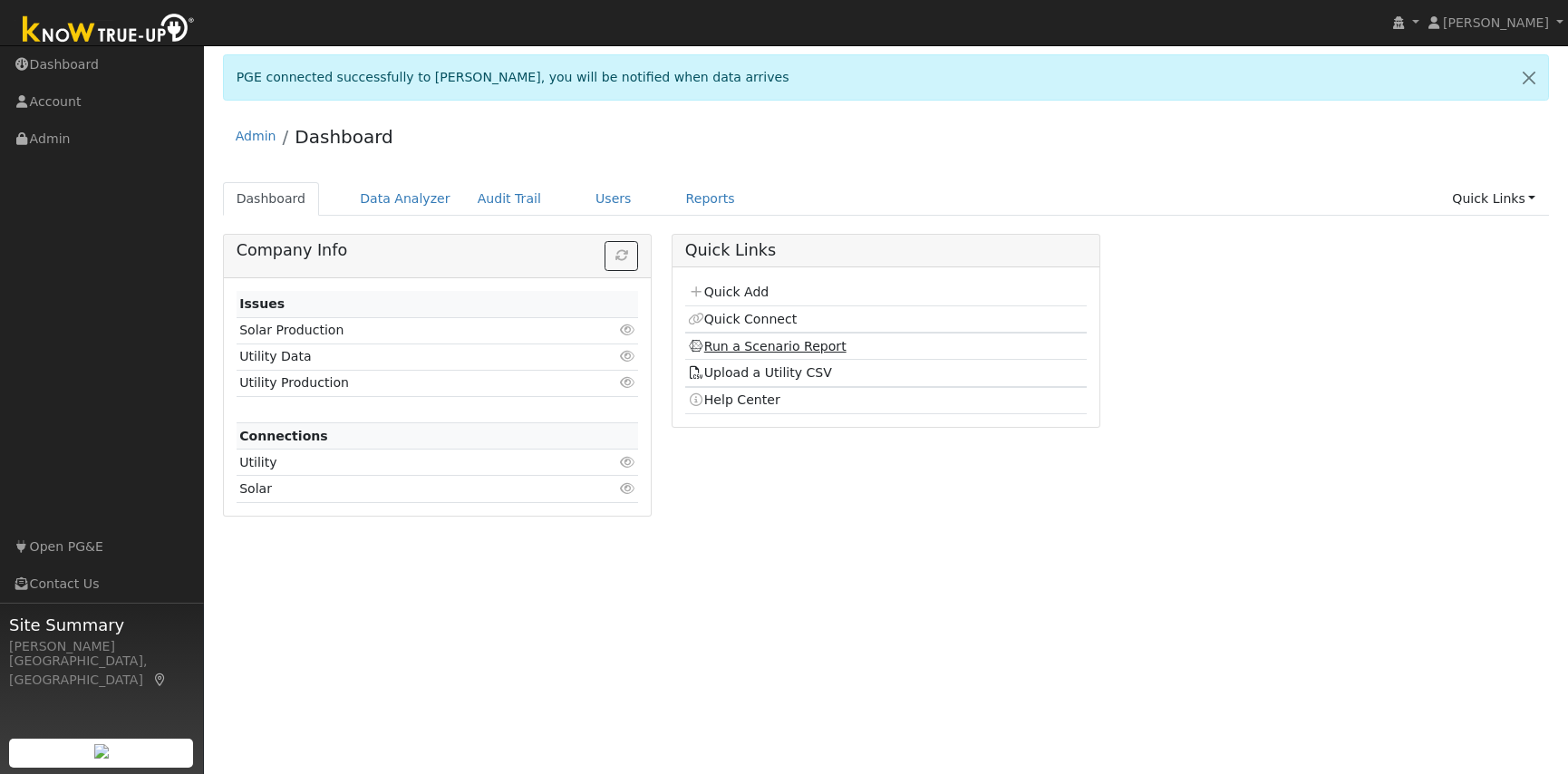
click at [730, 350] on link "Run a Scenario Report" at bounding box center [767, 346] width 159 height 15
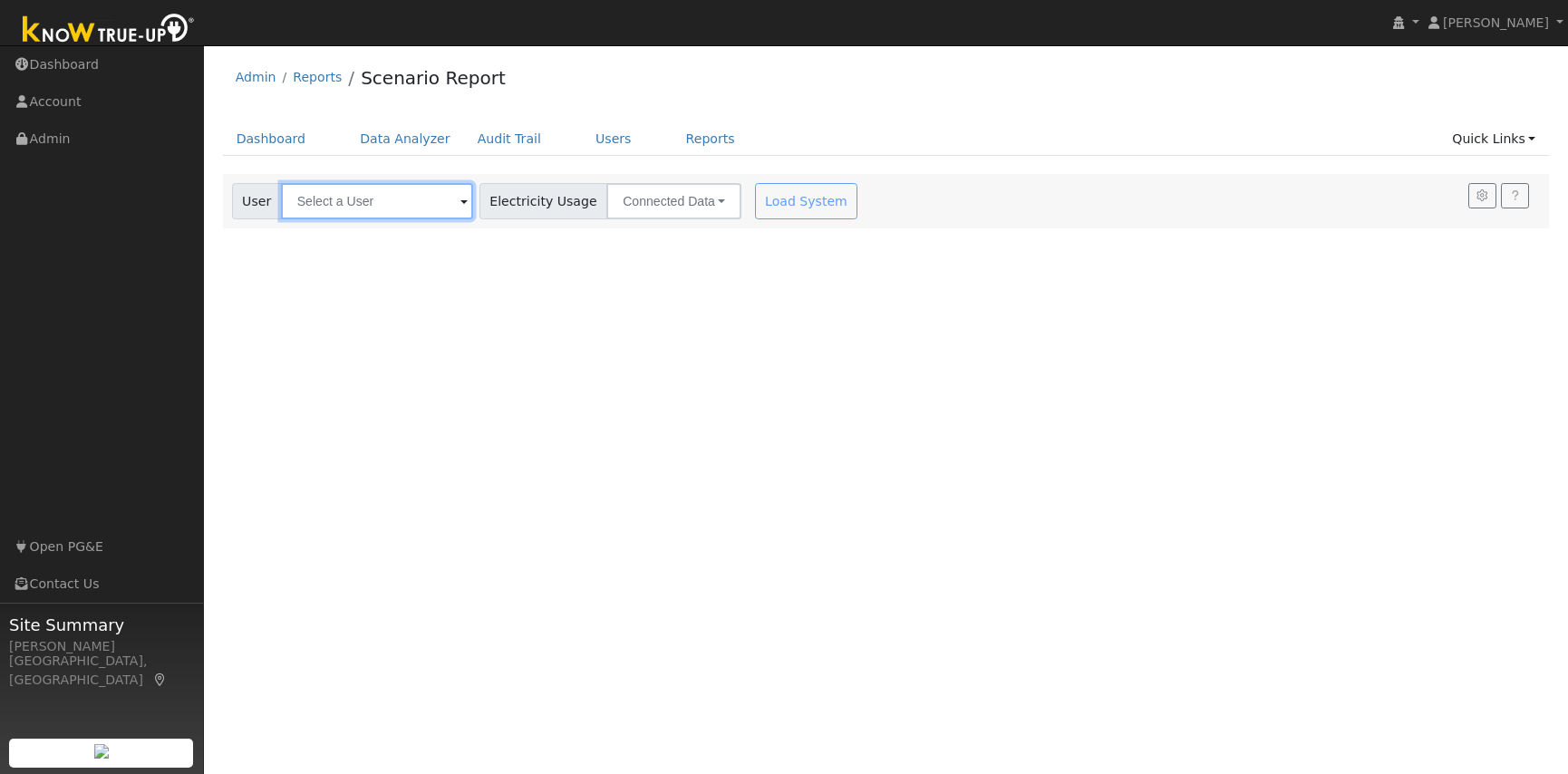
click at [342, 204] on input "text" at bounding box center [377, 201] width 192 height 36
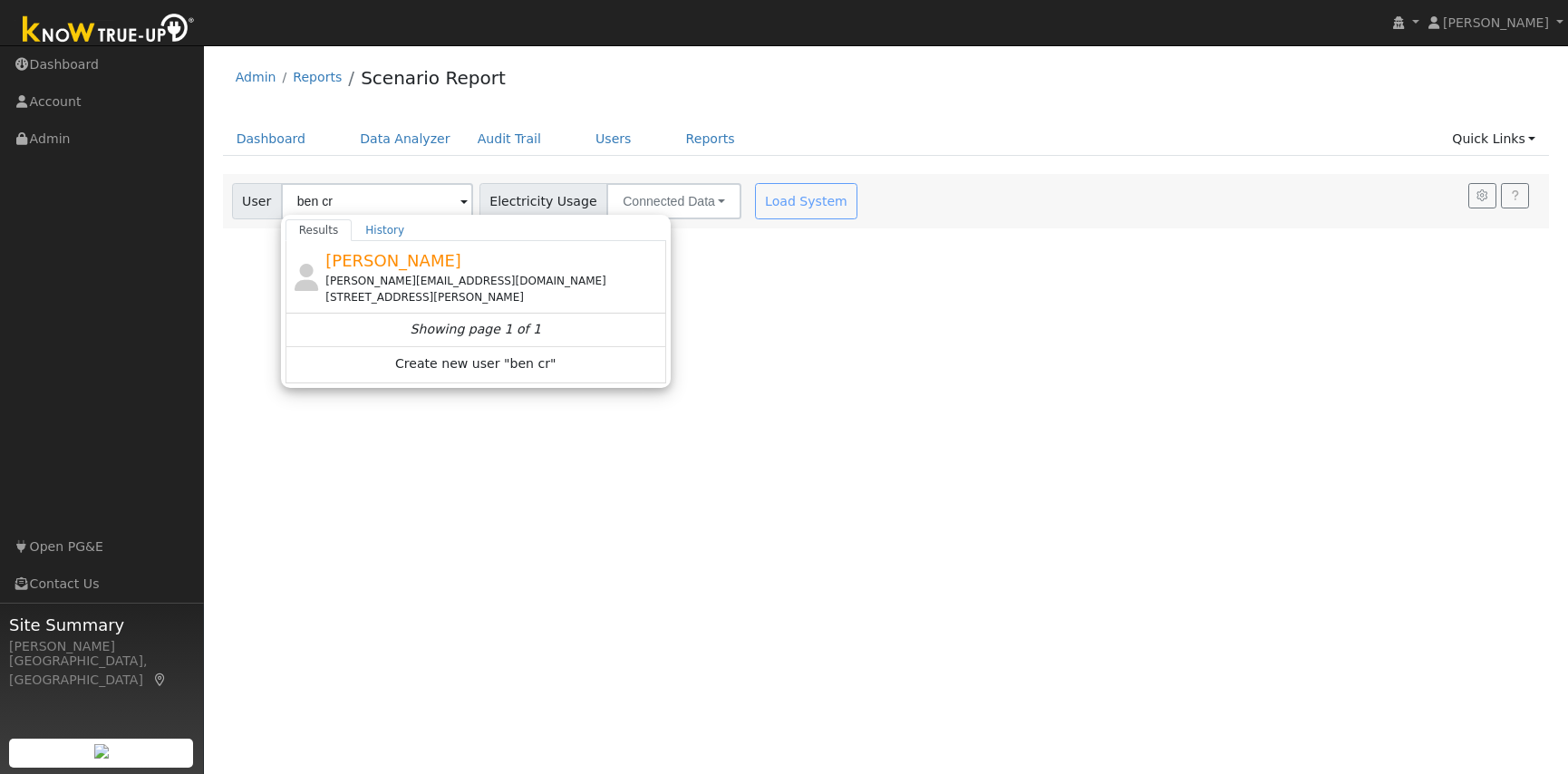
click at [382, 267] on span "[PERSON_NAME]" at bounding box center [394, 261] width 136 height 19
type input "[PERSON_NAME]"
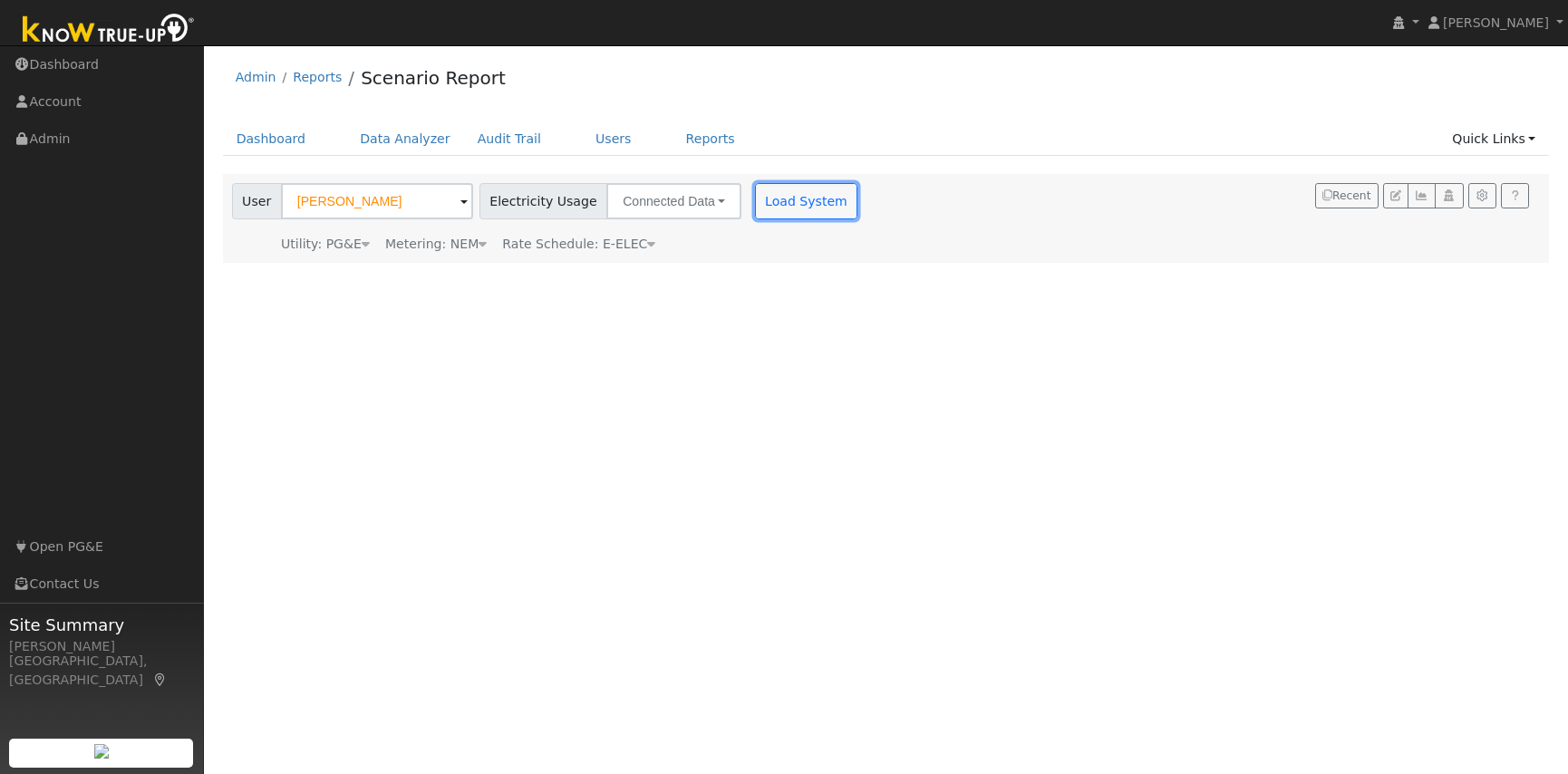
click at [770, 201] on button "Load System" at bounding box center [807, 201] width 104 height 36
